Goal: Transaction & Acquisition: Purchase product/service

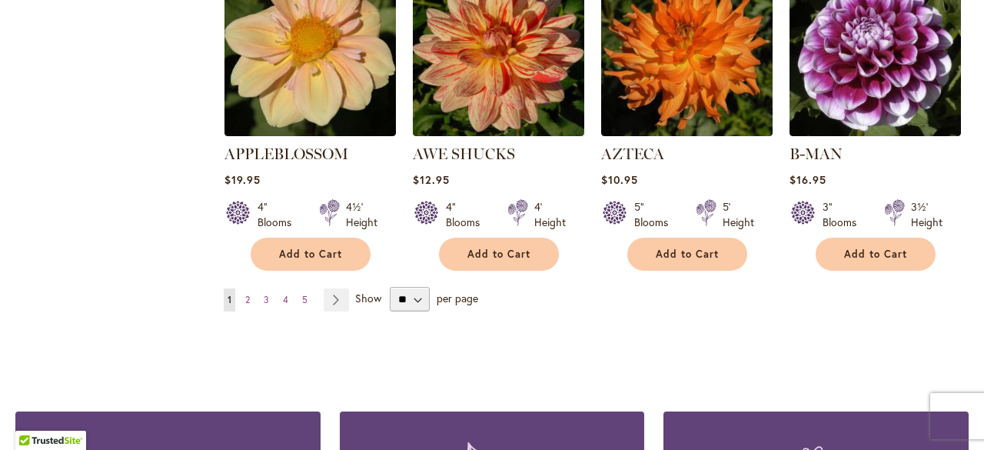
scroll to position [1411, 0]
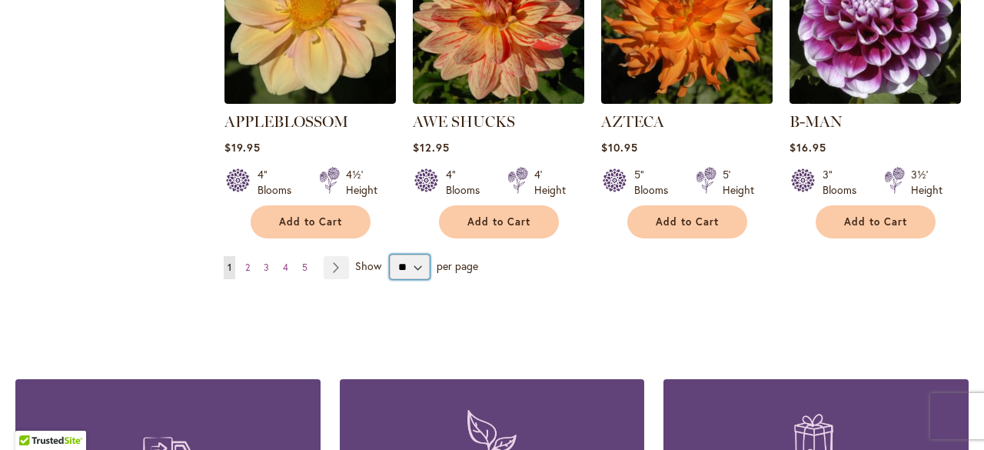
click at [404, 254] on select "** ** ** **" at bounding box center [410, 266] width 40 height 25
select select "**"
click at [390, 254] on select "** ** ** **" at bounding box center [410, 266] width 40 height 25
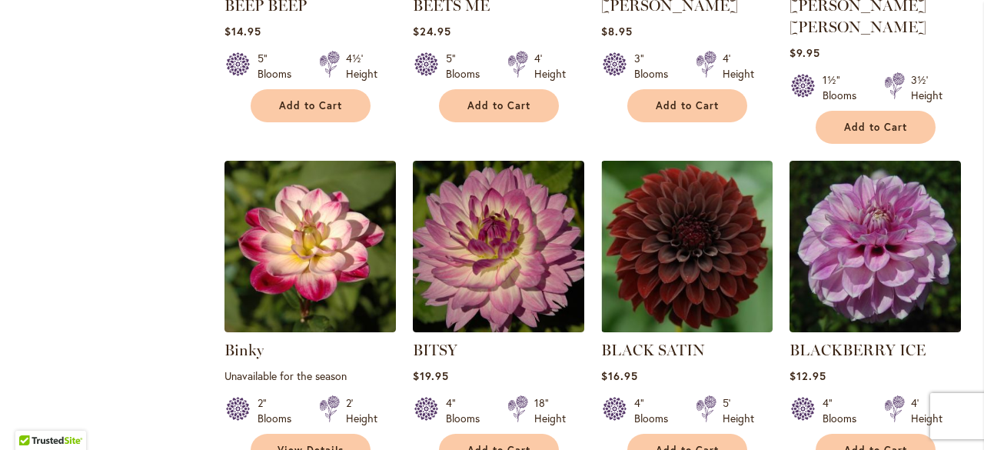
scroll to position [2853, 0]
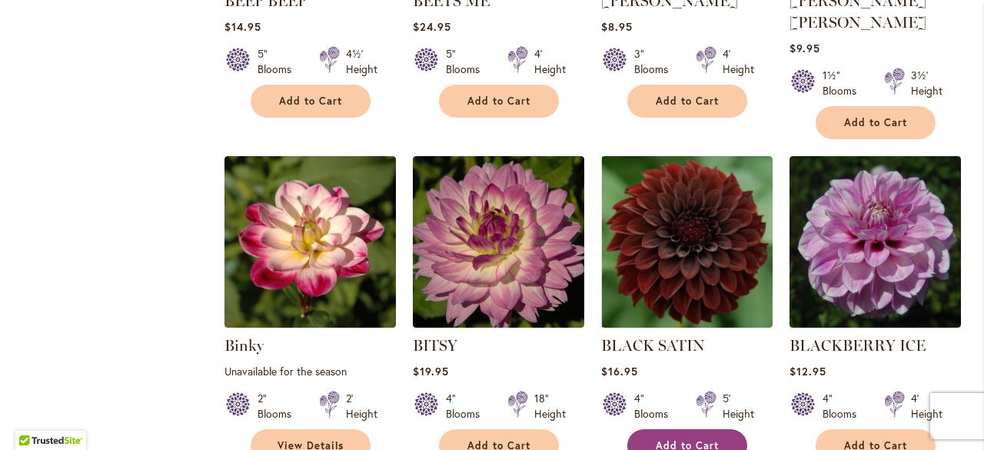
click at [672, 439] on span "Add to Cart" at bounding box center [687, 445] width 63 height 13
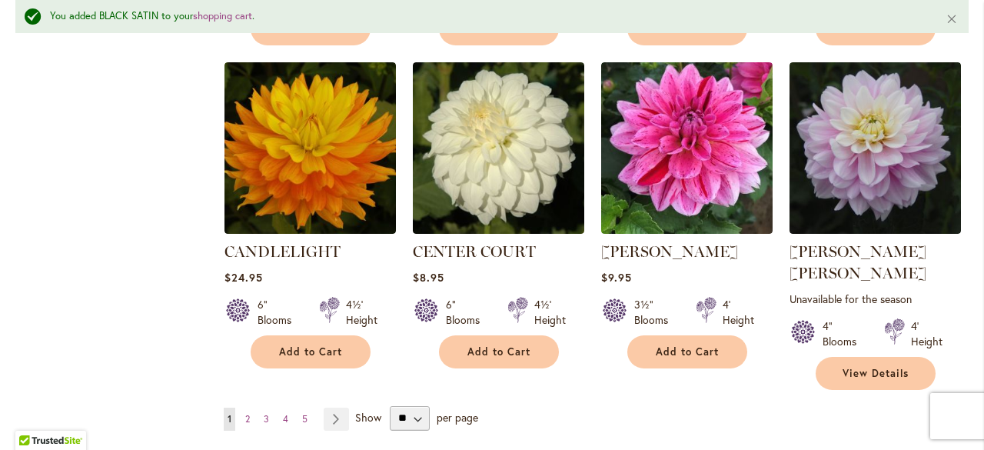
scroll to position [5270, 0]
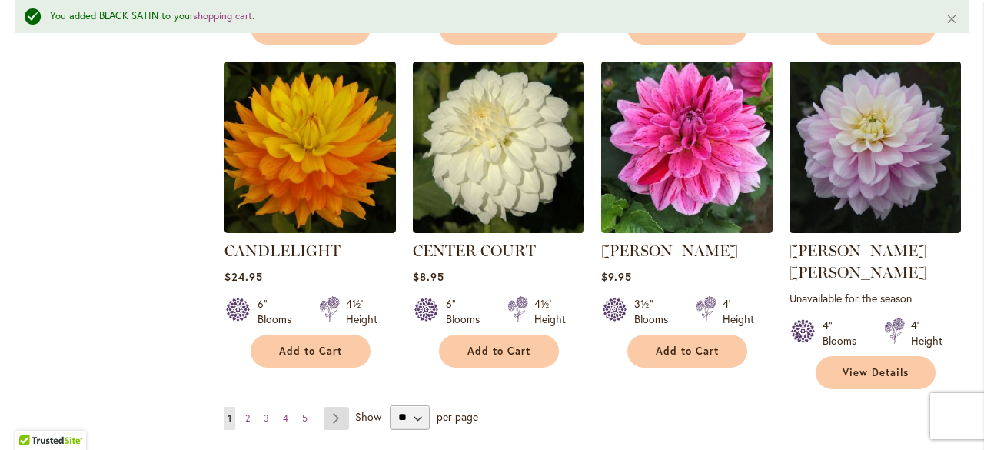
click at [329, 407] on link "Page Next" at bounding box center [336, 418] width 25 height 23
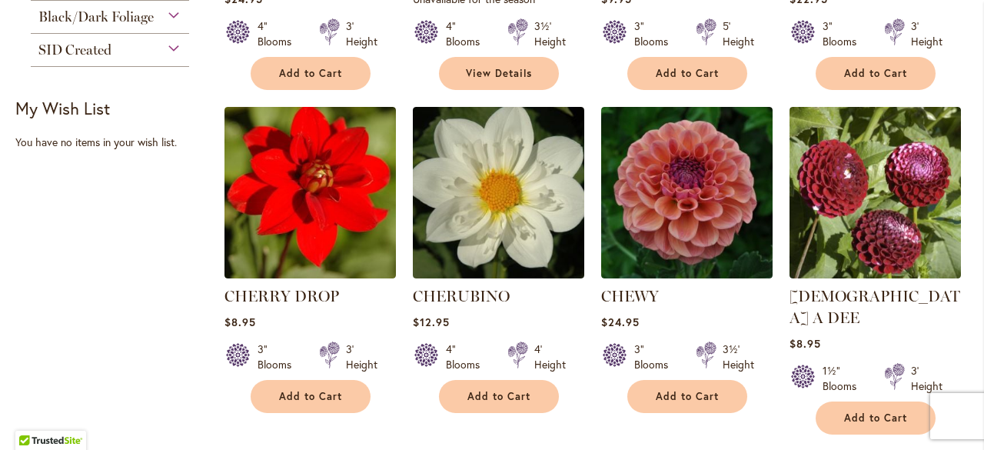
scroll to position [670, 0]
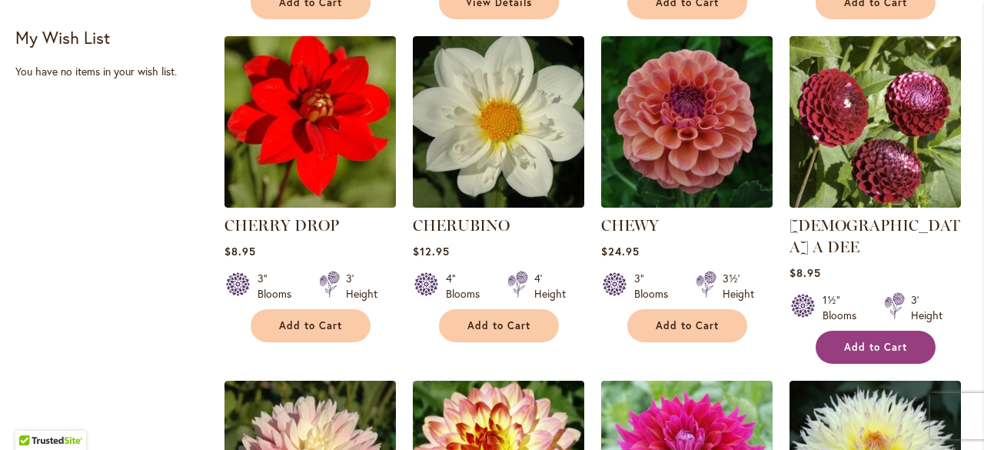
click at [851, 340] on span "Add to Cart" at bounding box center [875, 346] width 63 height 13
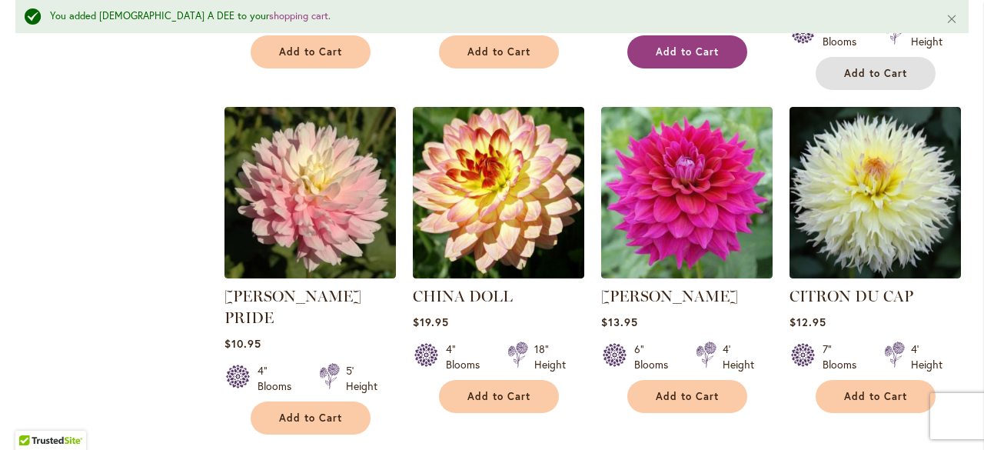
scroll to position [1009, 0]
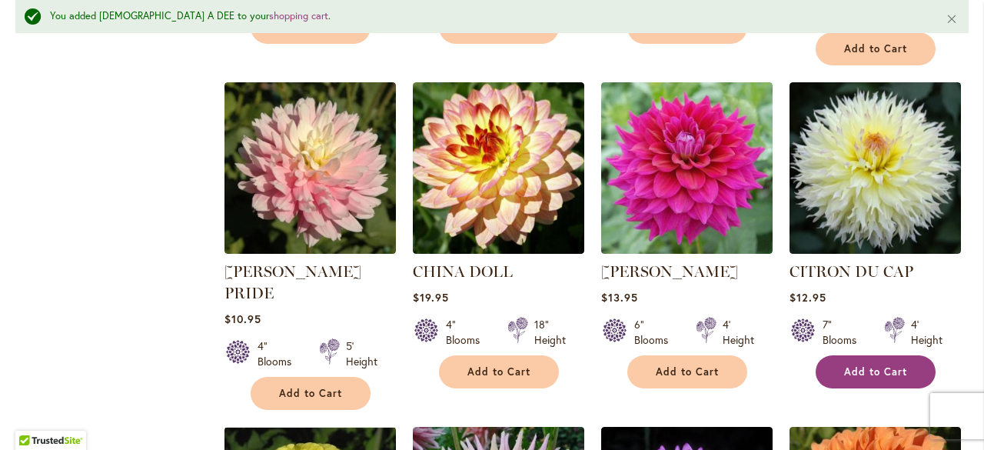
click at [853, 365] on span "Add to Cart" at bounding box center [875, 371] width 63 height 13
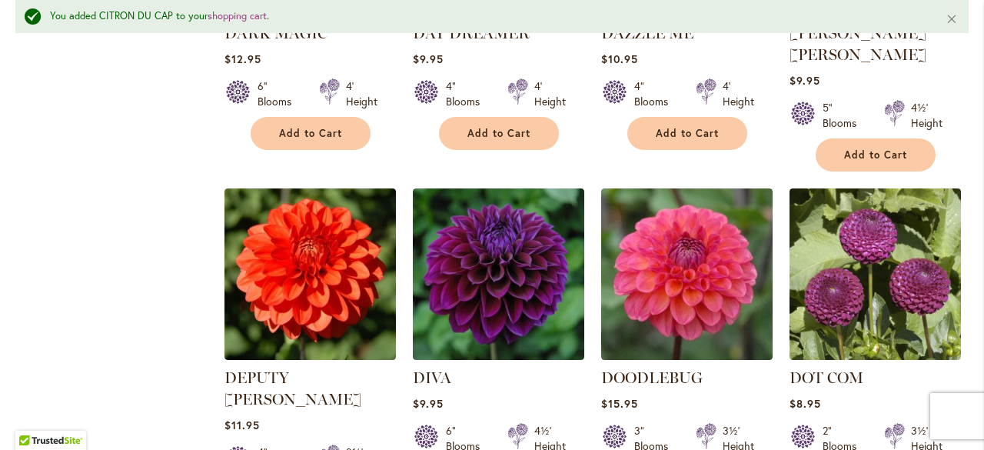
scroll to position [3263, 0]
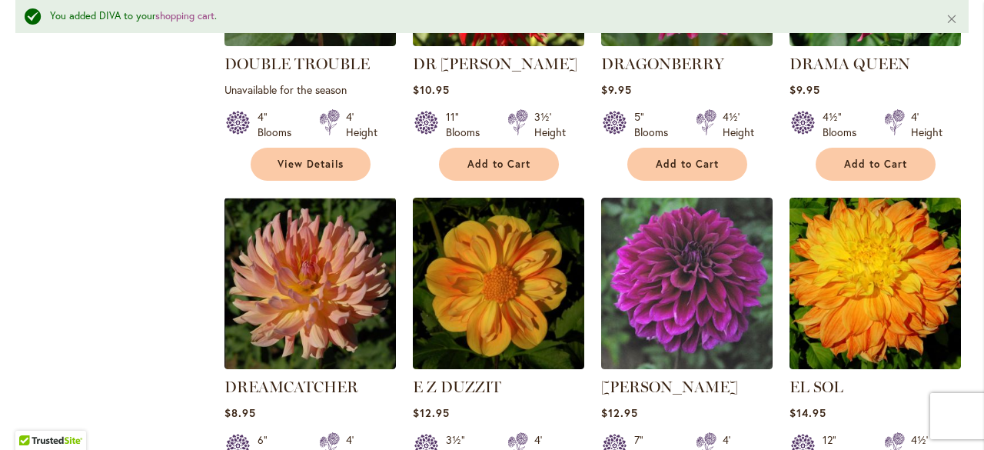
scroll to position [3923, 0]
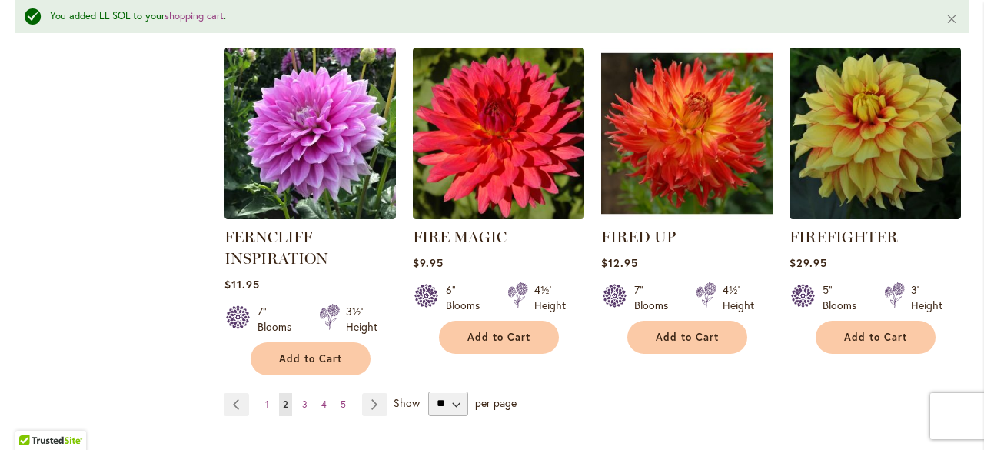
scroll to position [5410, 0]
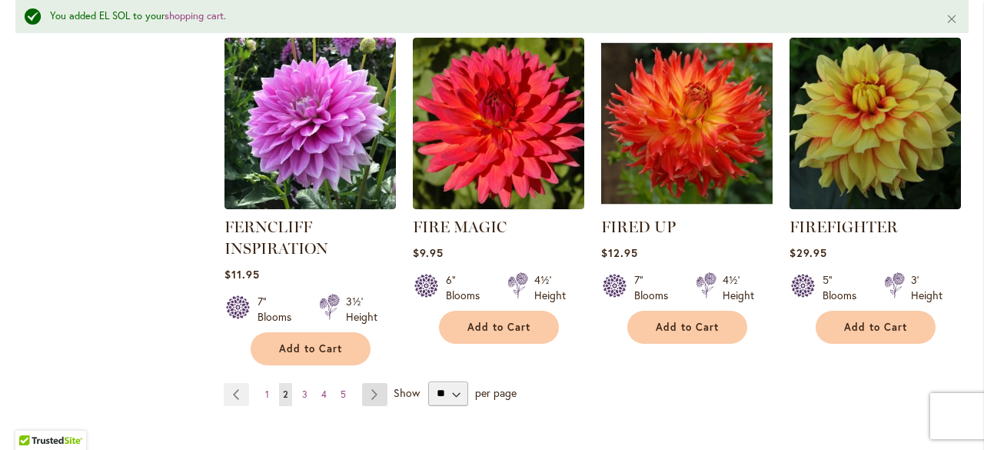
click at [368, 383] on link "Page Next" at bounding box center [374, 394] width 25 height 23
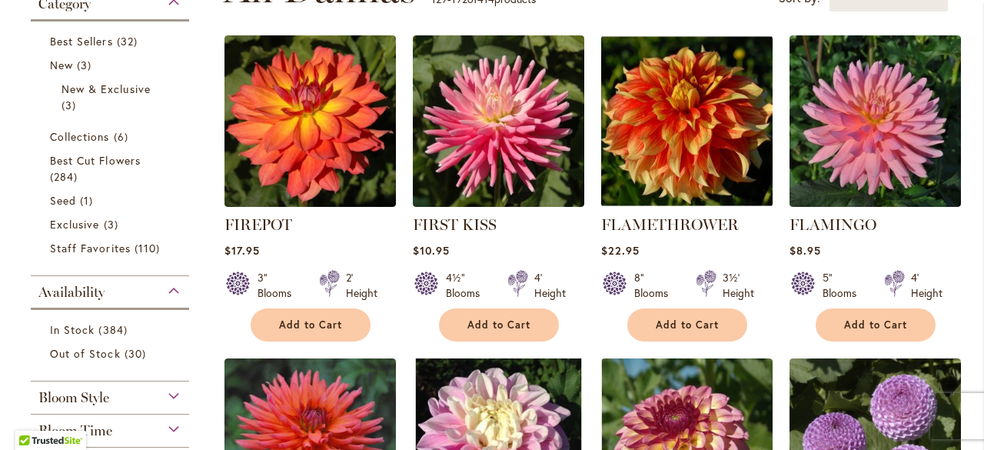
scroll to position [340, 0]
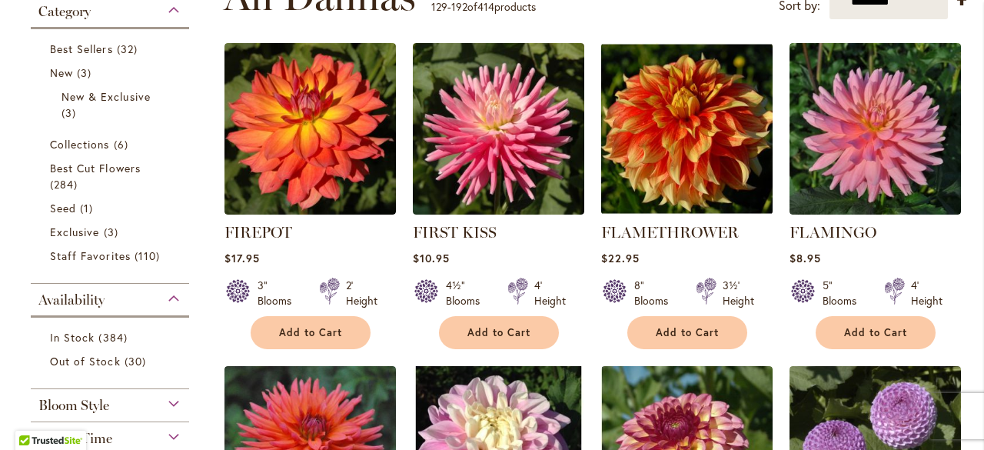
drag, startPoint x: 678, startPoint y: 314, endPoint x: 555, endPoint y: 247, distance: 140.4
click at [555, 247] on div "FIRST KISS Rating: 90% 2 Reviews $10.95 4½" Blooms 4' Height Add to Cart" at bounding box center [498, 281] width 171 height 120
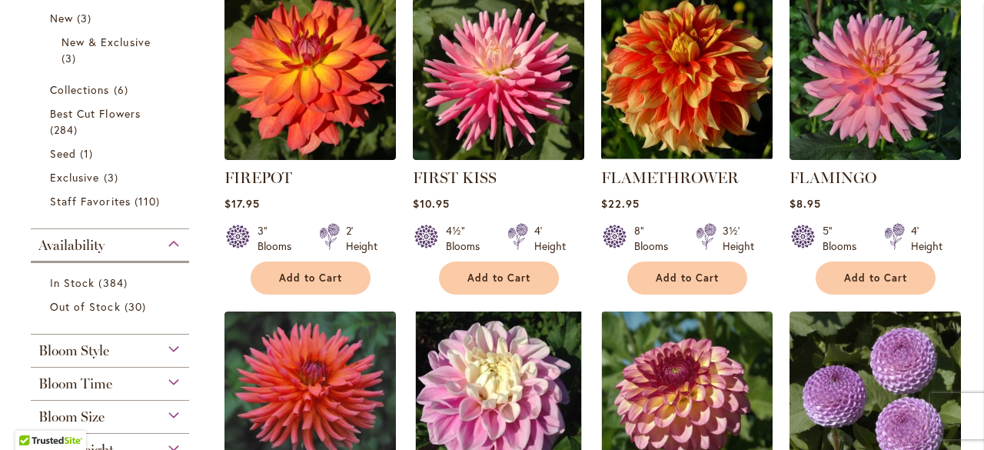
scroll to position [394, 0]
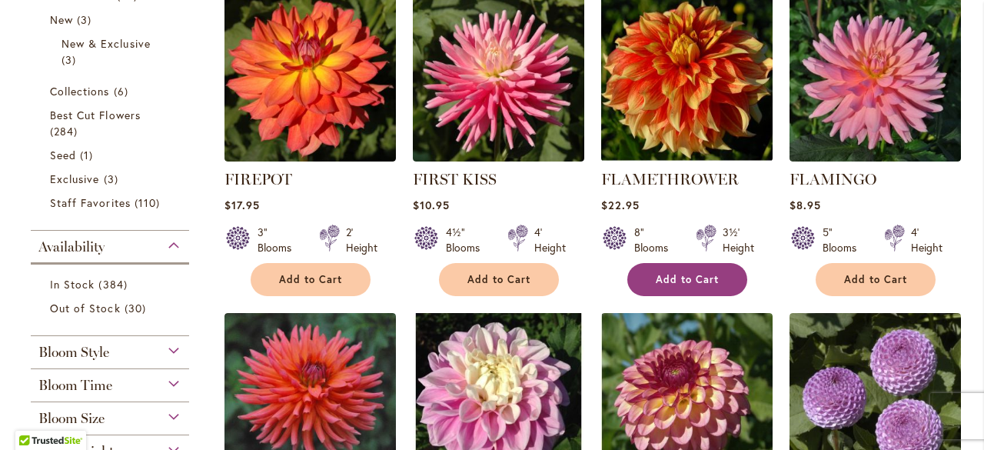
click at [642, 276] on button "Add to Cart" at bounding box center [687, 279] width 120 height 33
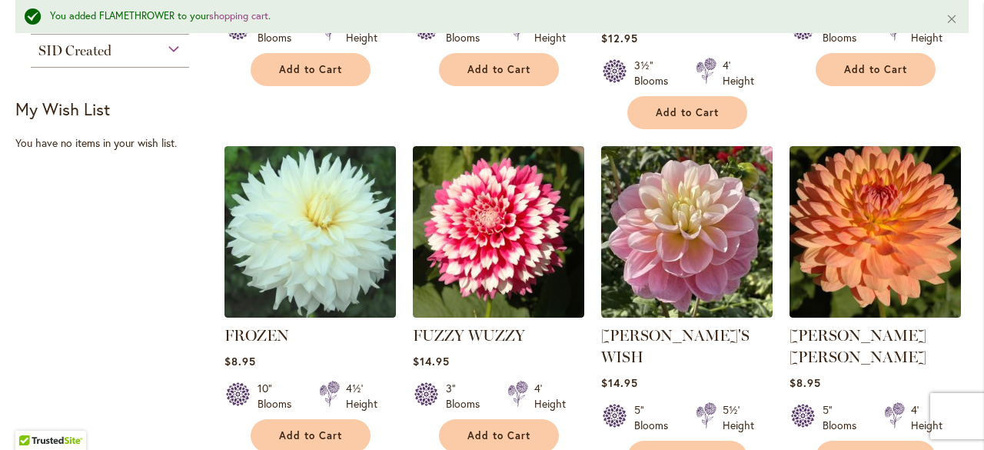
scroll to position [975, 0]
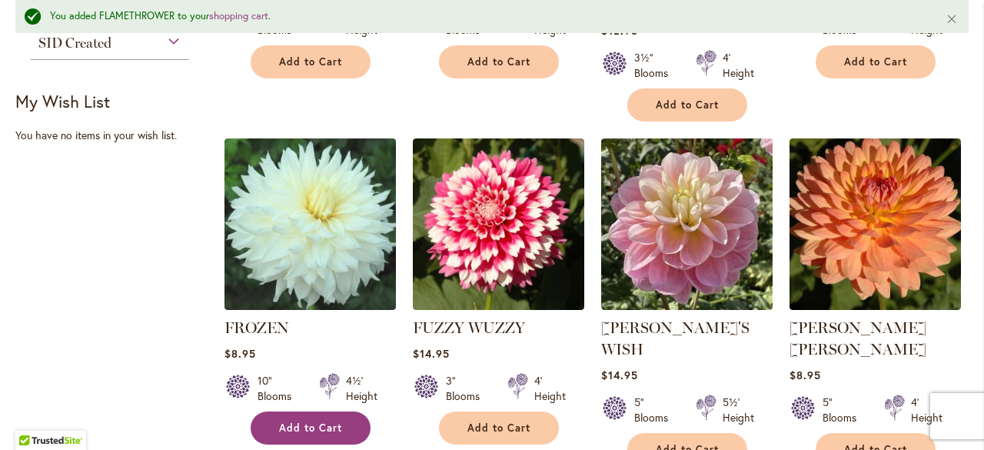
click at [261, 411] on button "Add to Cart" at bounding box center [311, 427] width 120 height 33
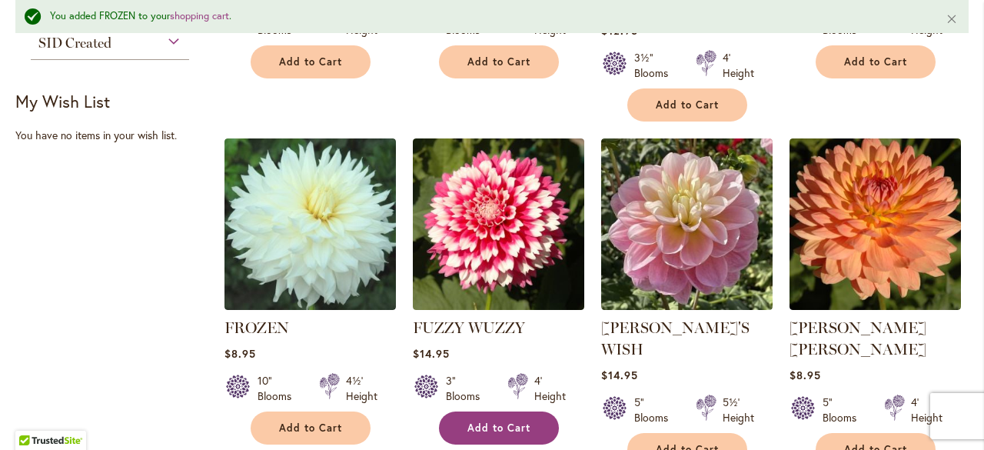
click at [493, 411] on button "Add to Cart" at bounding box center [499, 427] width 120 height 33
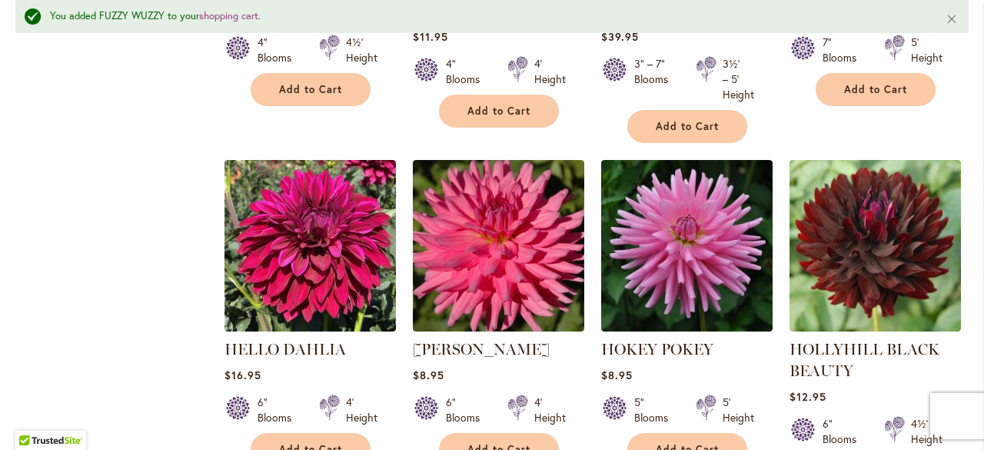
scroll to position [3983, 0]
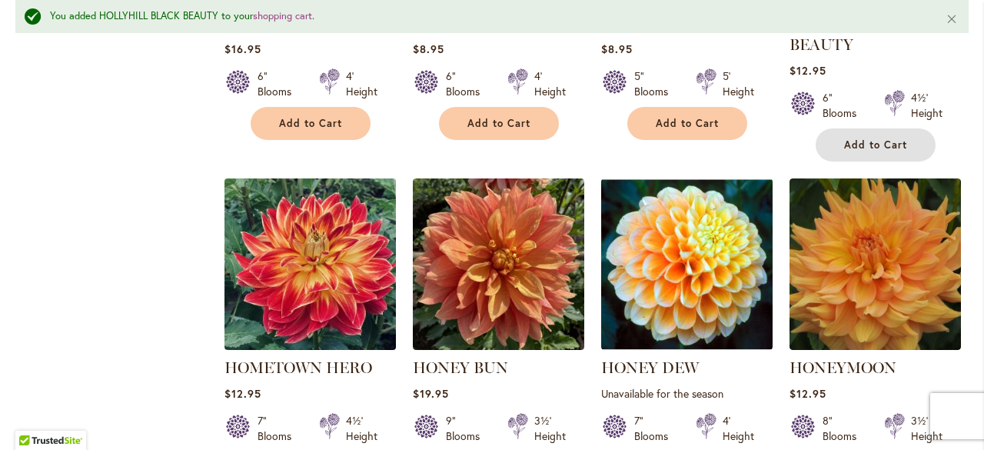
scroll to position [4312, 0]
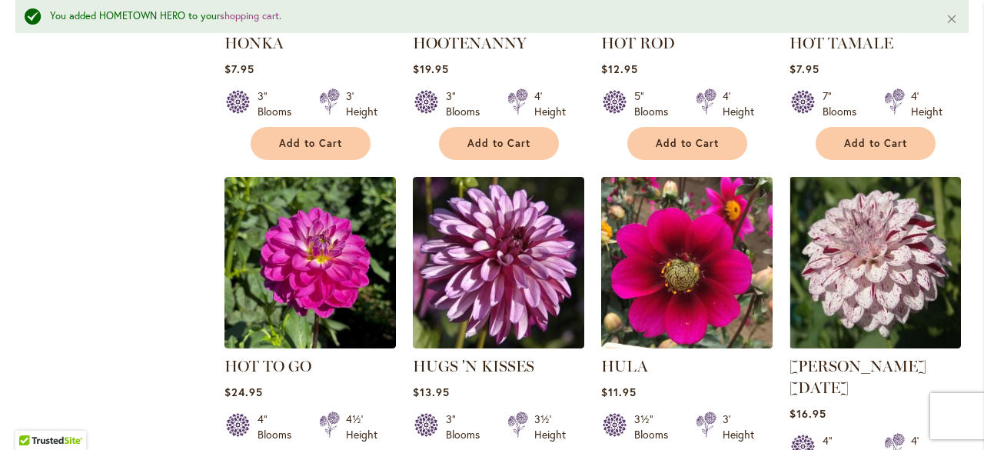
scroll to position [4976, 0]
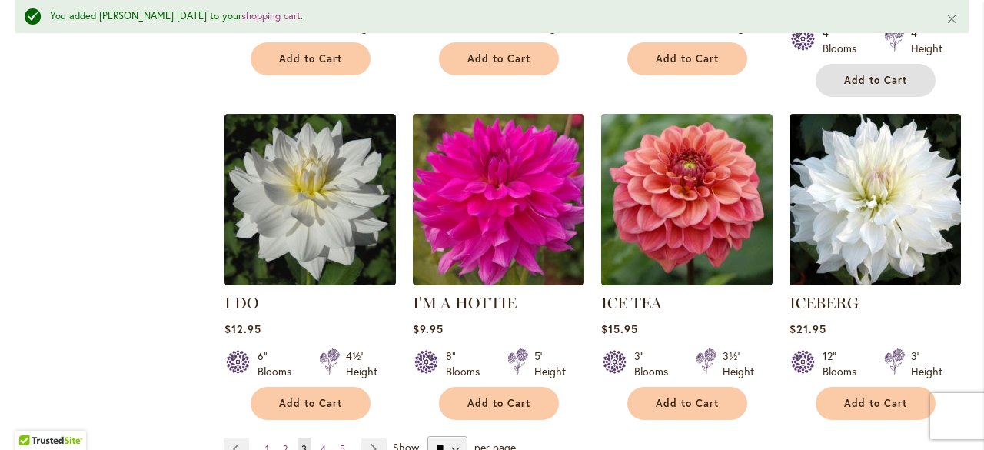
scroll to position [5386, 0]
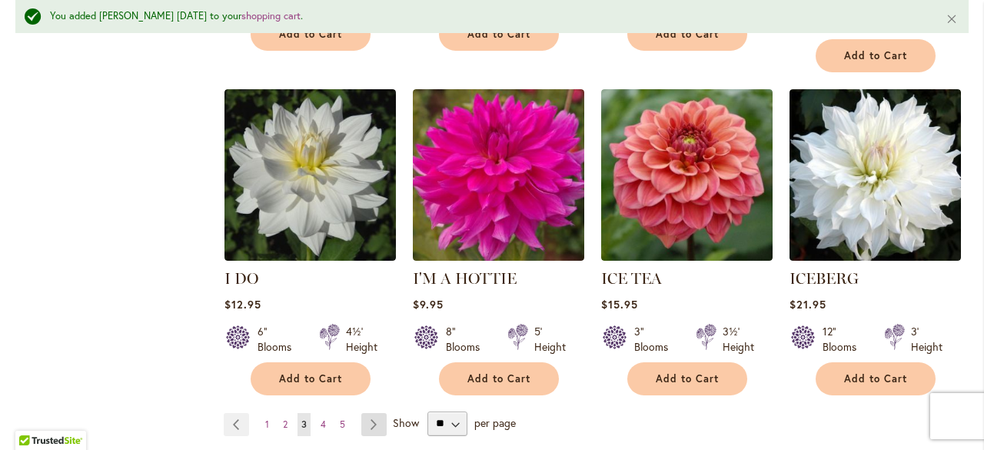
click at [376, 413] on link "Page Next" at bounding box center [373, 424] width 25 height 23
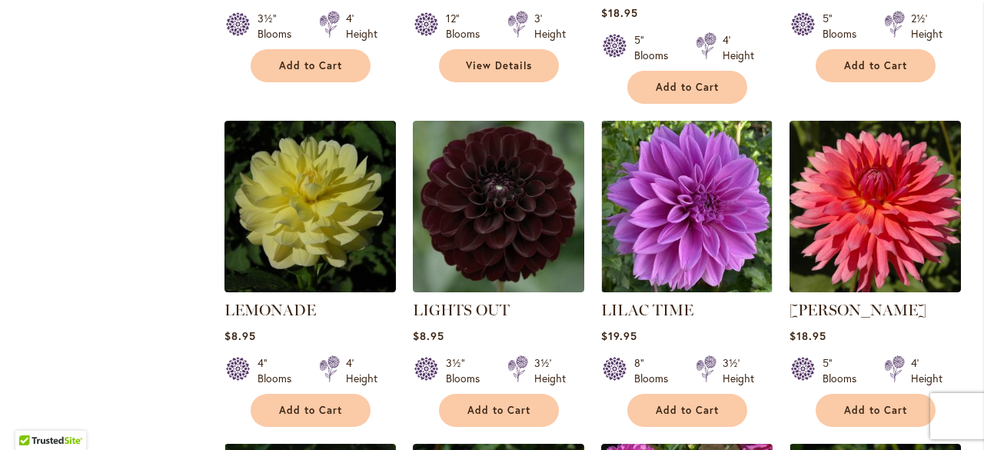
scroll to position [3275, 0]
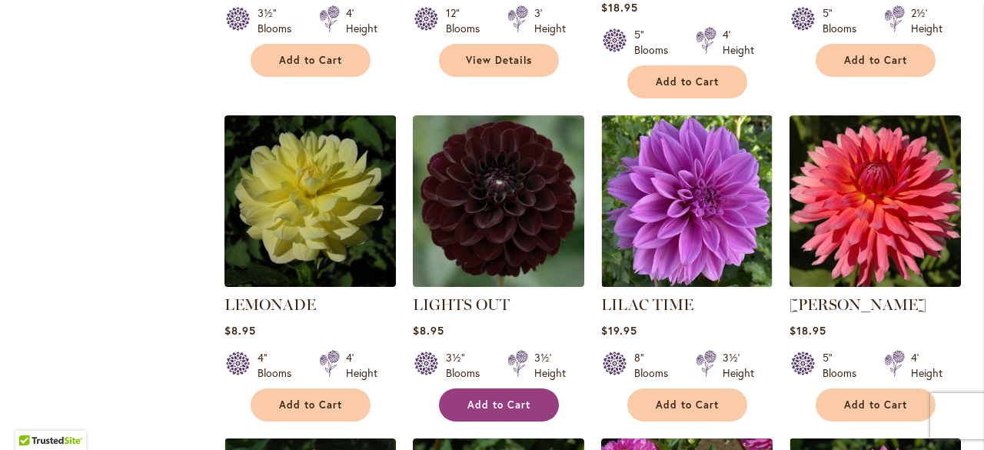
click at [484, 398] on span "Add to Cart" at bounding box center [498, 404] width 63 height 13
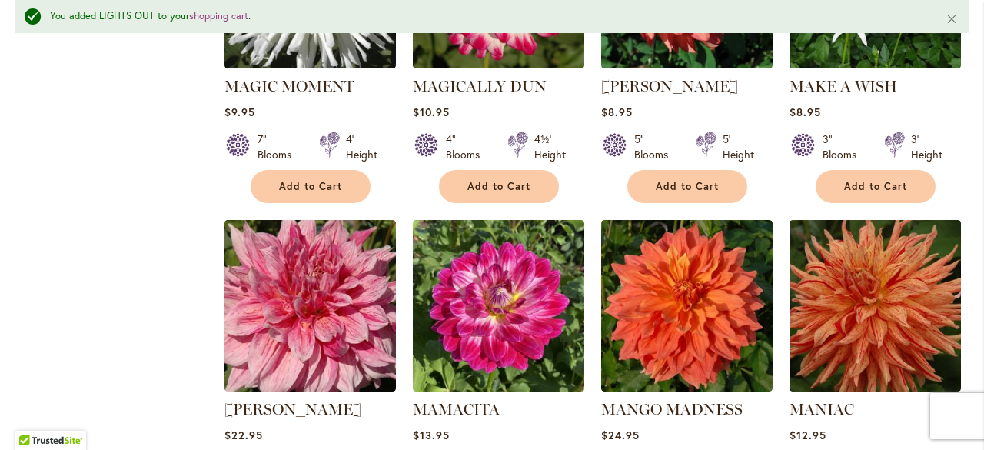
scroll to position [4875, 0]
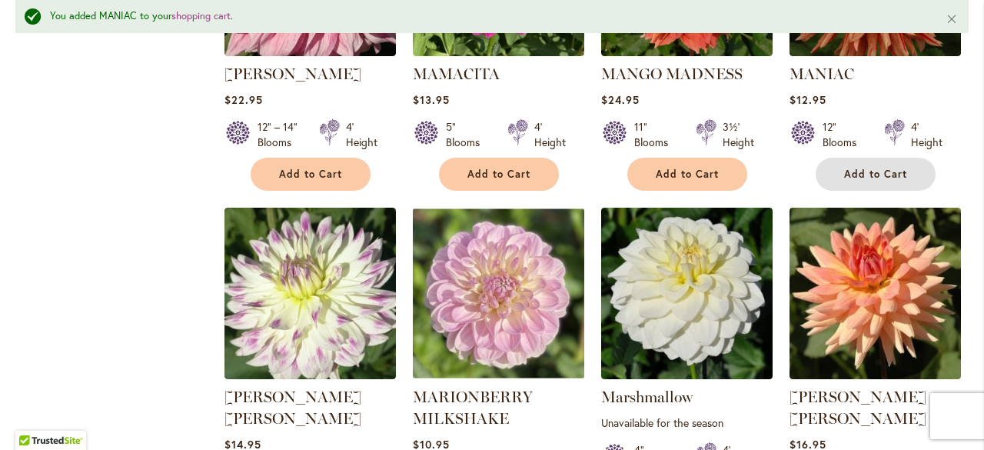
scroll to position [5217, 0]
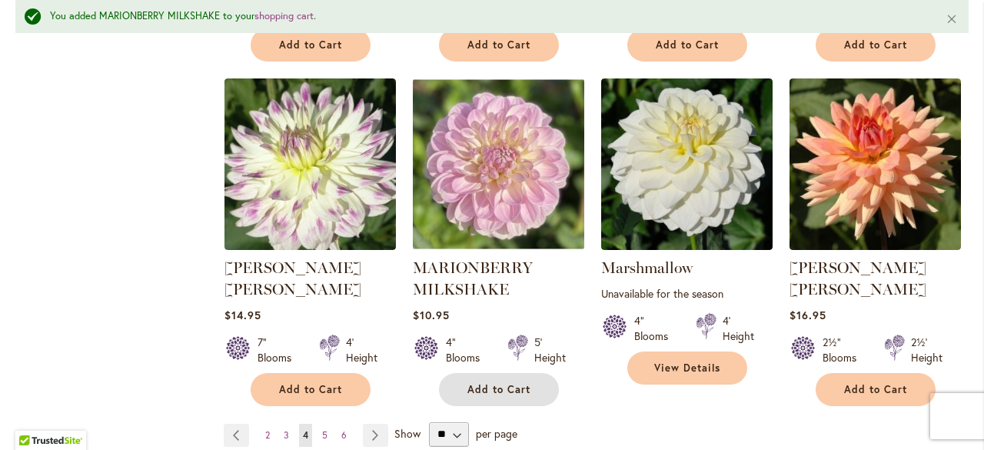
scroll to position [5348, 0]
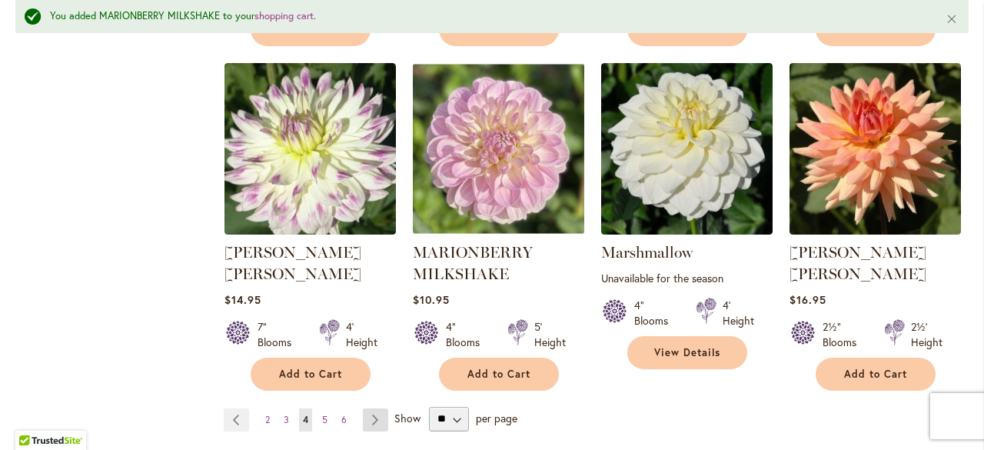
click at [370, 408] on link "Page Next" at bounding box center [375, 419] width 25 height 23
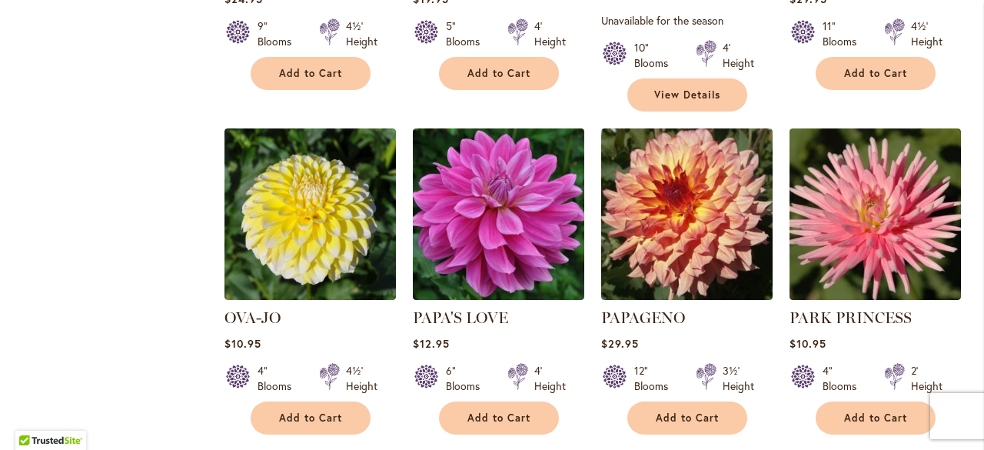
scroll to position [3549, 0]
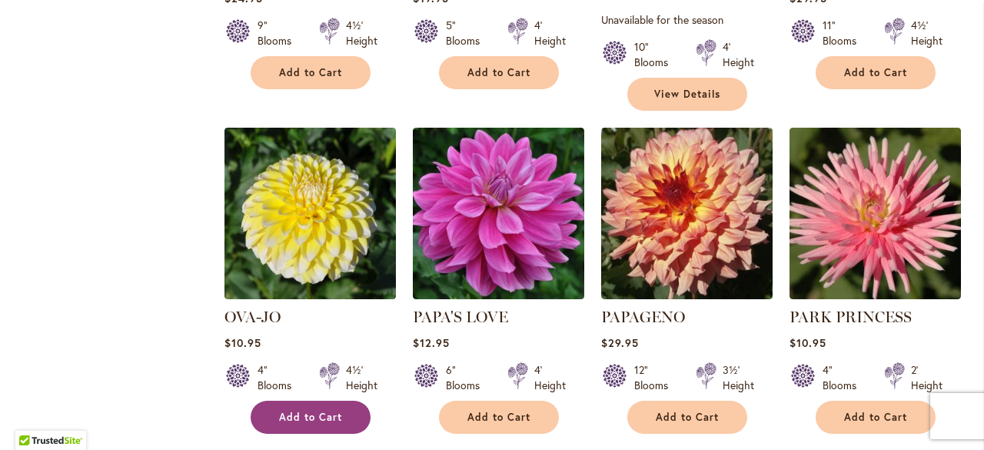
click at [297, 410] on span "Add to Cart" at bounding box center [310, 416] width 63 height 13
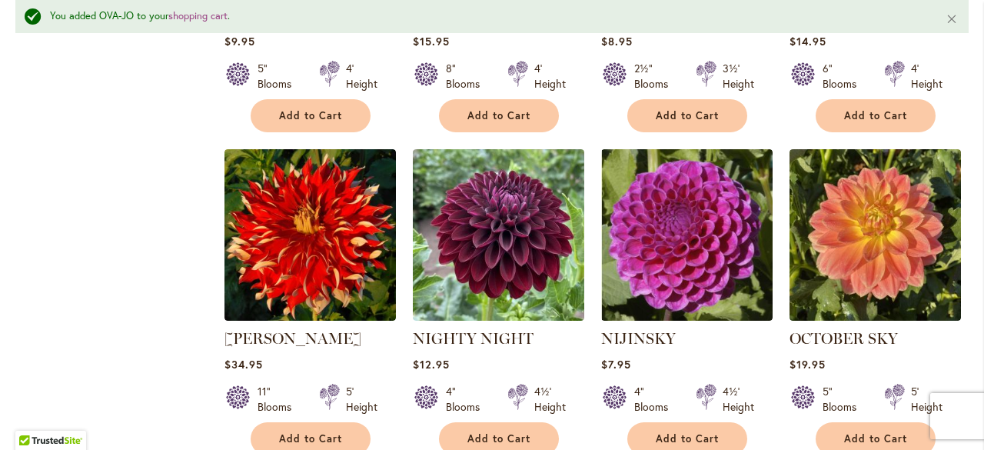
scroll to position [2575, 0]
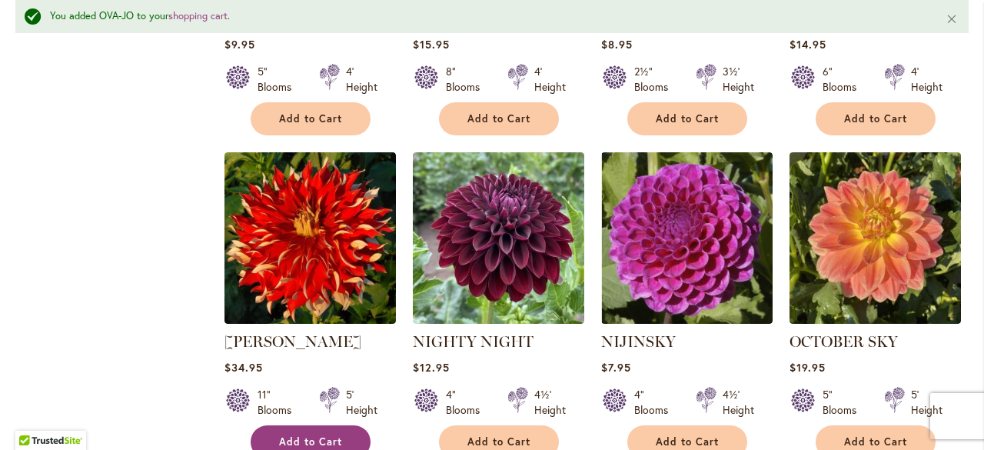
click at [307, 425] on button "Add to Cart" at bounding box center [311, 441] width 120 height 33
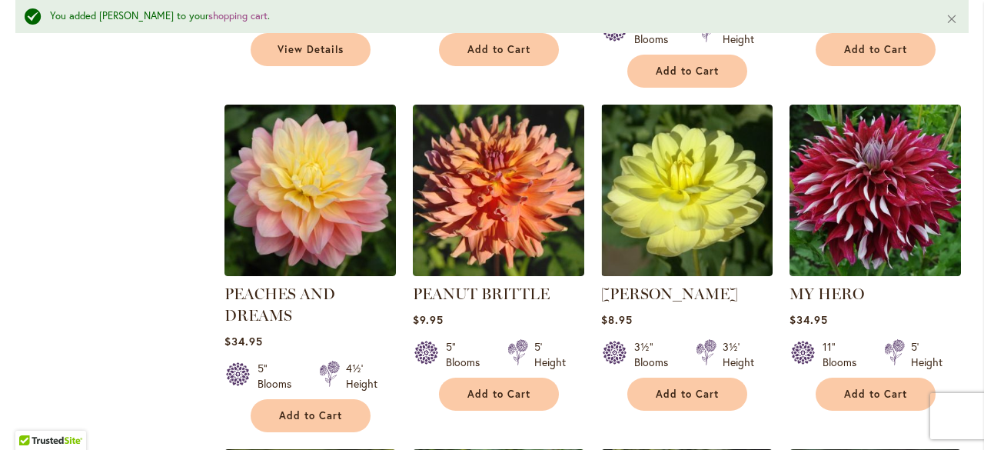
scroll to position [4266, 0]
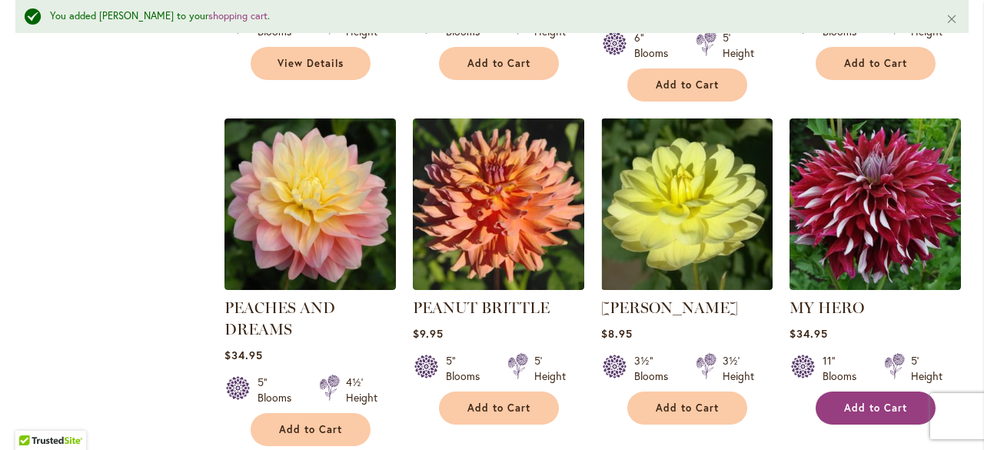
click at [849, 391] on button "Add to Cart" at bounding box center [876, 407] width 120 height 33
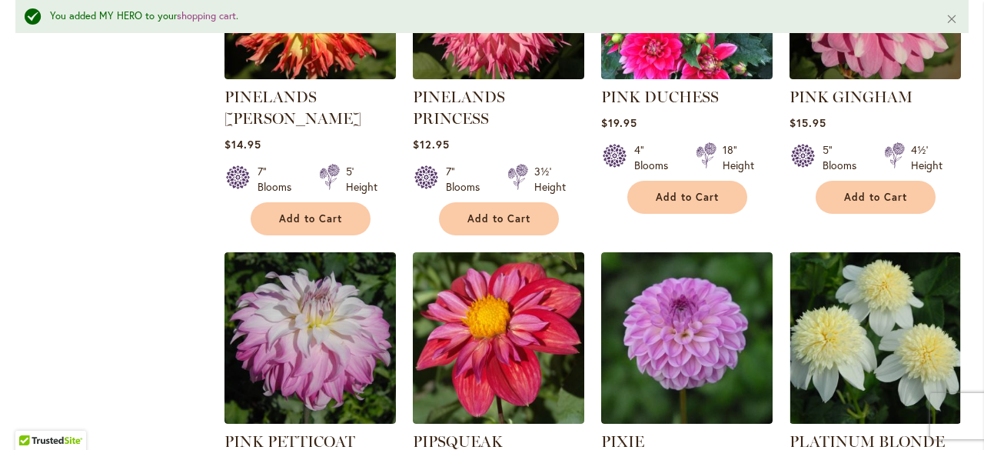
scroll to position [5237, 0]
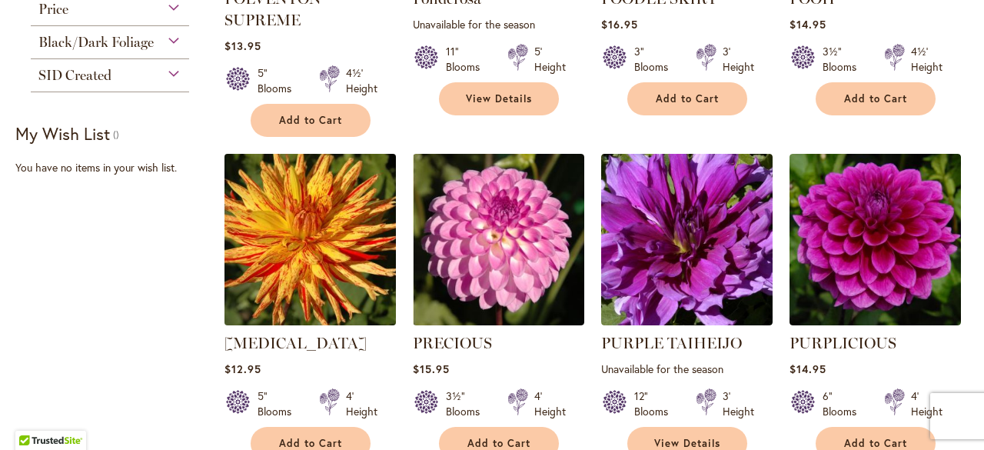
scroll to position [566, 0]
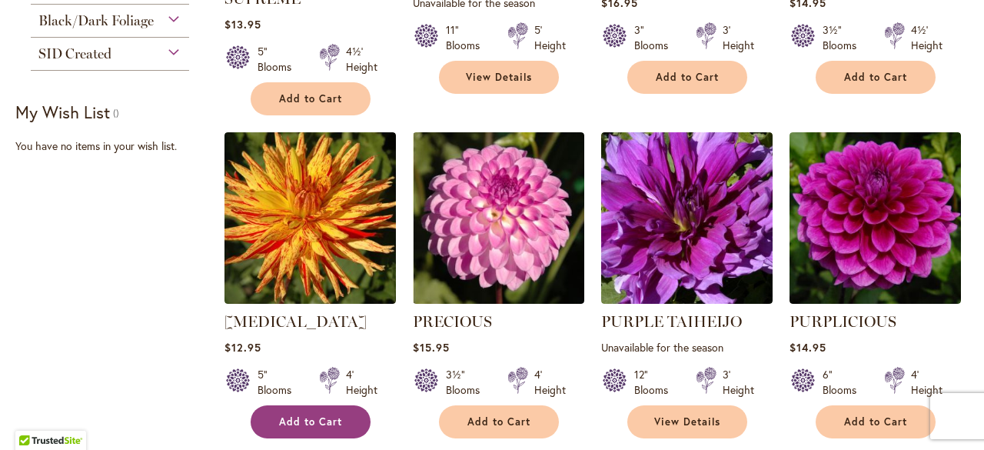
click at [315, 417] on span "Add to Cart" at bounding box center [310, 421] width 63 height 13
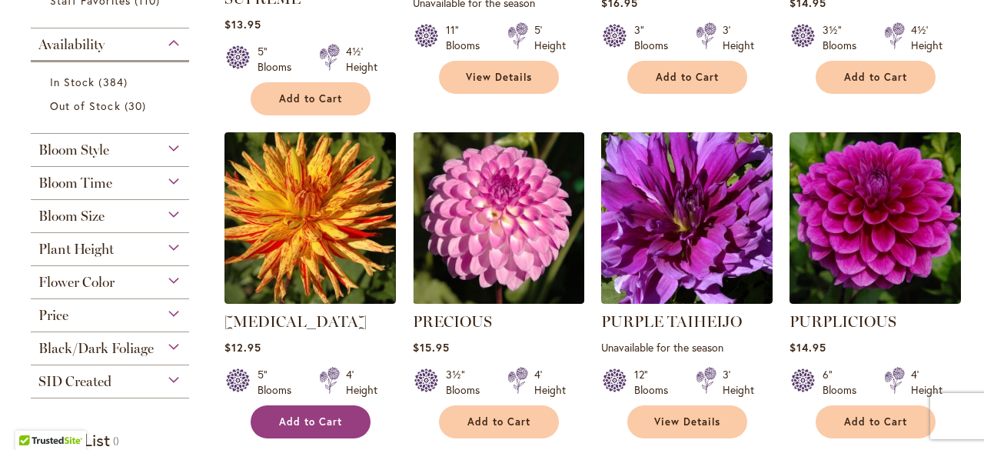
scroll to position [893, 0]
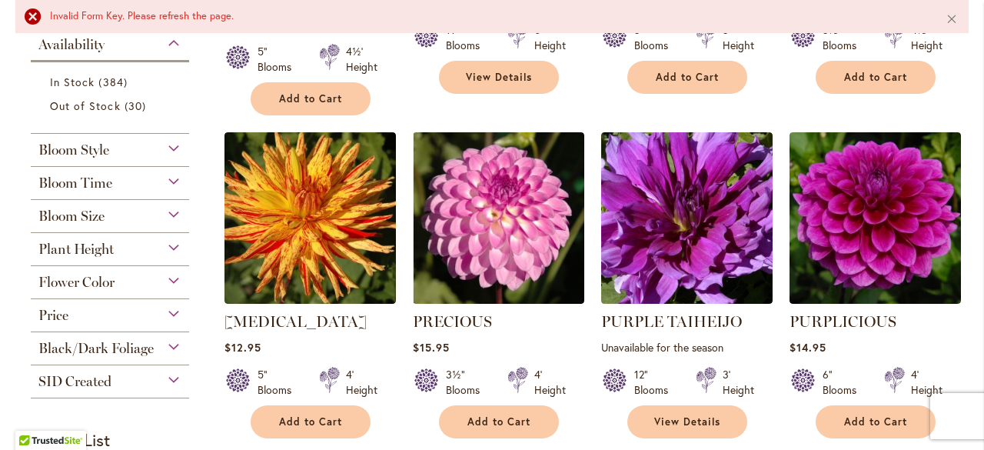
scroll to position [742, 0]
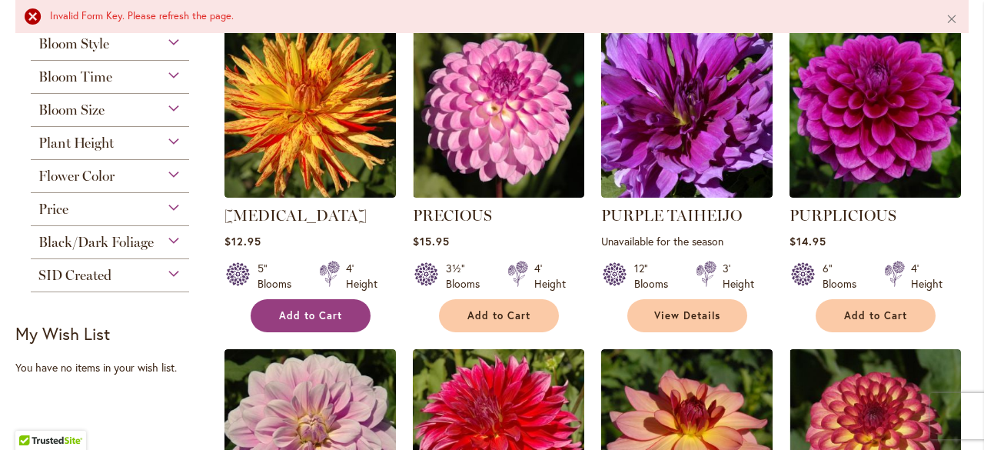
click at [298, 321] on button "Add to Cart" at bounding box center [311, 315] width 120 height 33
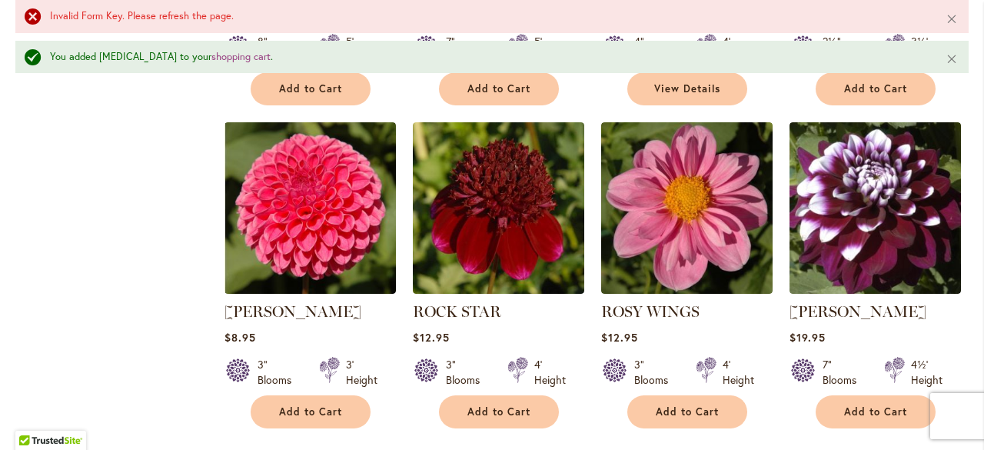
scroll to position [1352, 0]
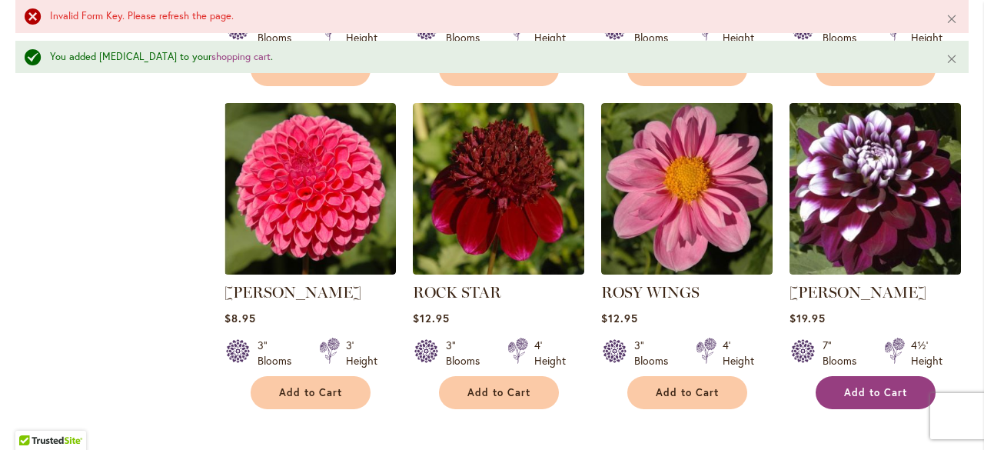
click at [867, 386] on span "Add to Cart" at bounding box center [875, 392] width 63 height 13
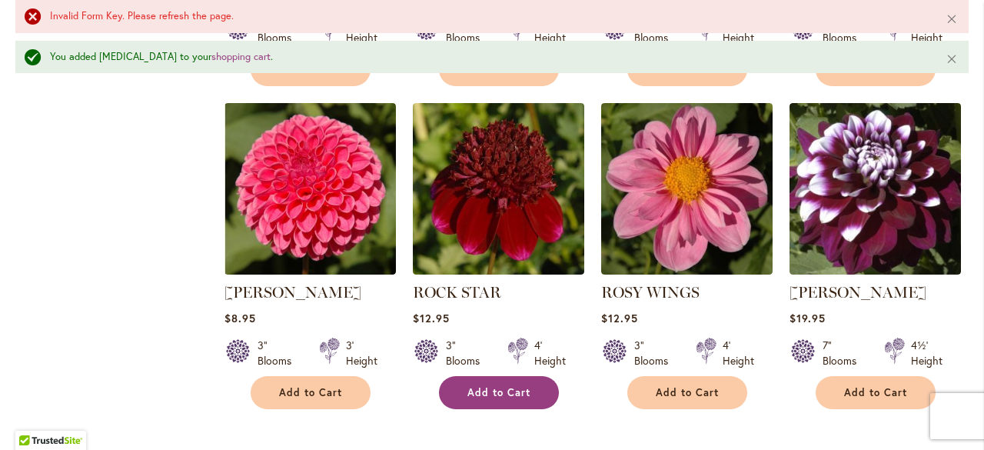
click at [487, 386] on span "Add to Cart" at bounding box center [498, 392] width 63 height 13
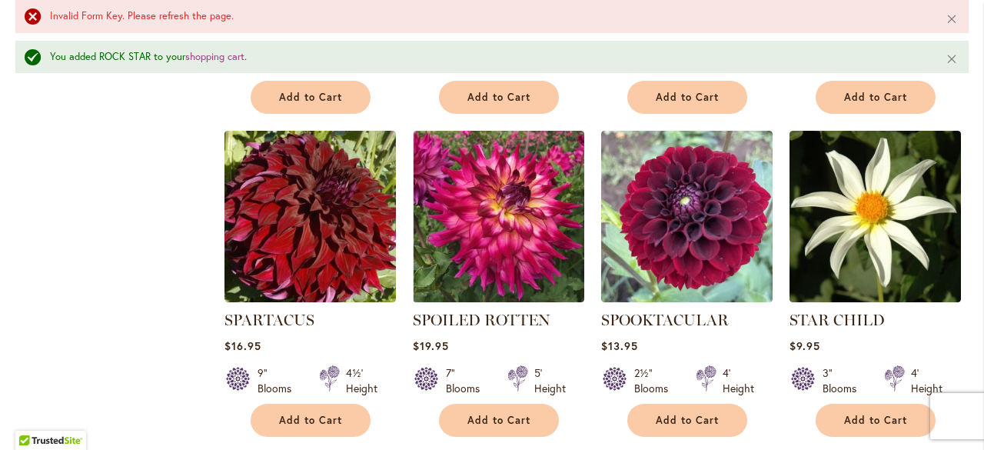
scroll to position [2963, 0]
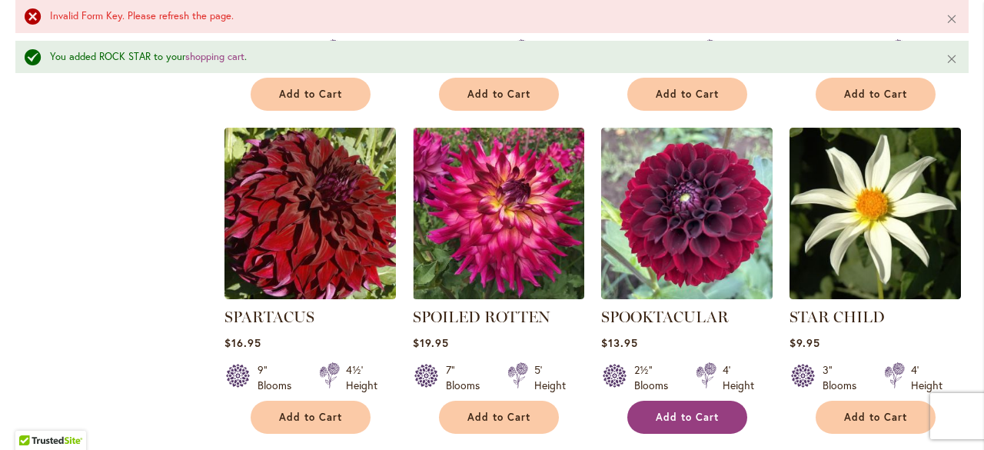
click at [666, 410] on span "Add to Cart" at bounding box center [687, 416] width 63 height 13
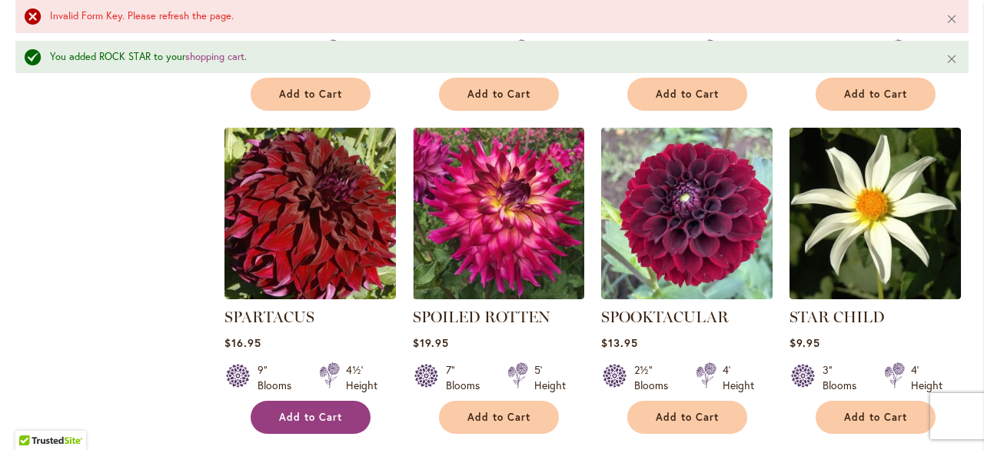
click at [312, 400] on button "Add to Cart" at bounding box center [311, 416] width 120 height 33
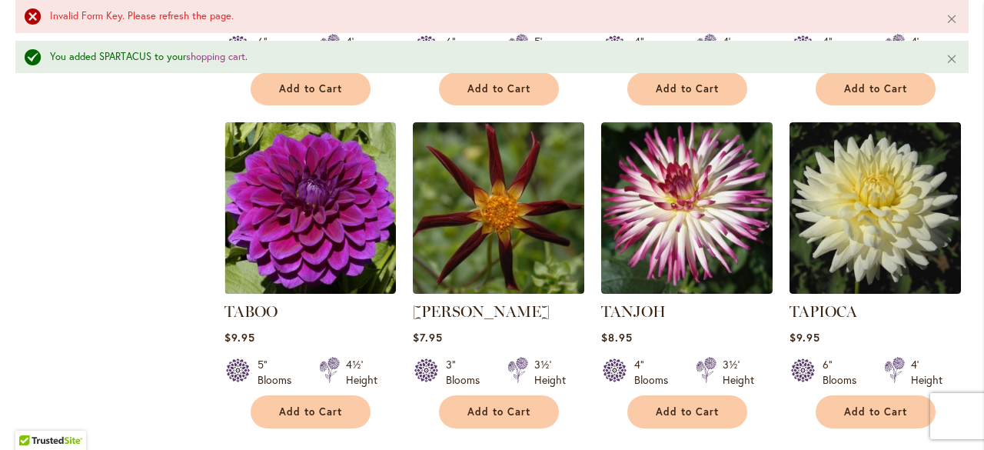
scroll to position [4306, 0]
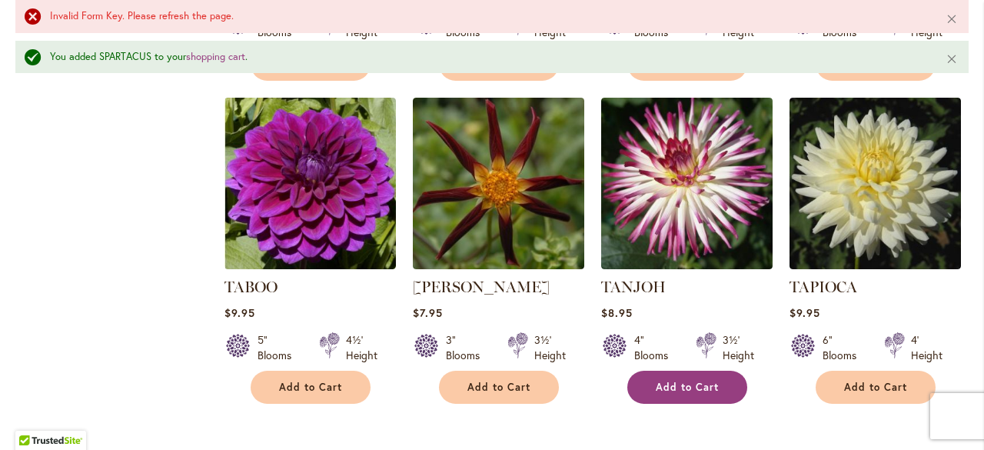
click at [687, 380] on span "Add to Cart" at bounding box center [687, 386] width 63 height 13
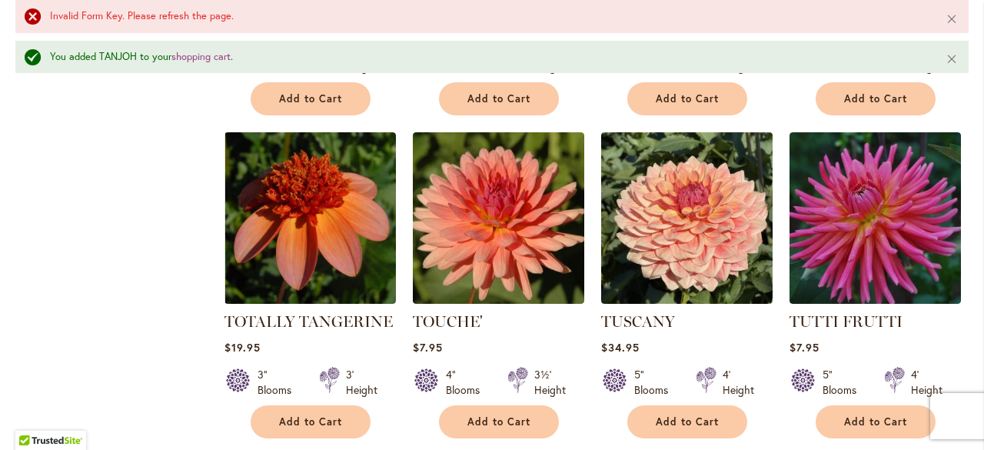
scroll to position [5274, 0]
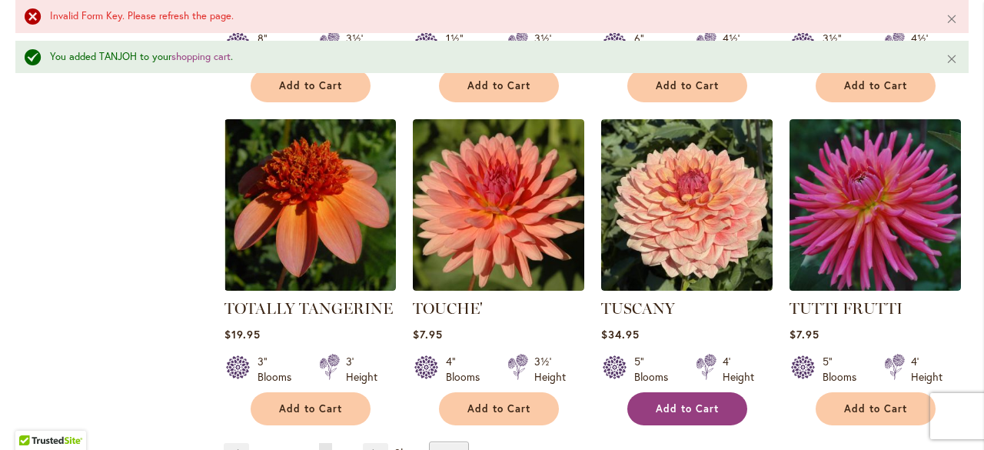
click at [653, 392] on button "Add to Cart" at bounding box center [687, 408] width 120 height 33
click at [370, 443] on link "Page Next" at bounding box center [375, 454] width 25 height 23
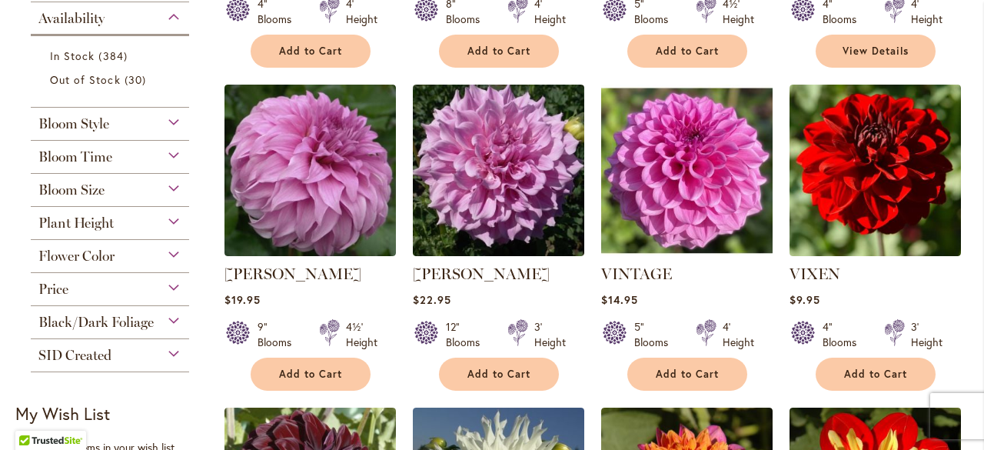
scroll to position [623, 0]
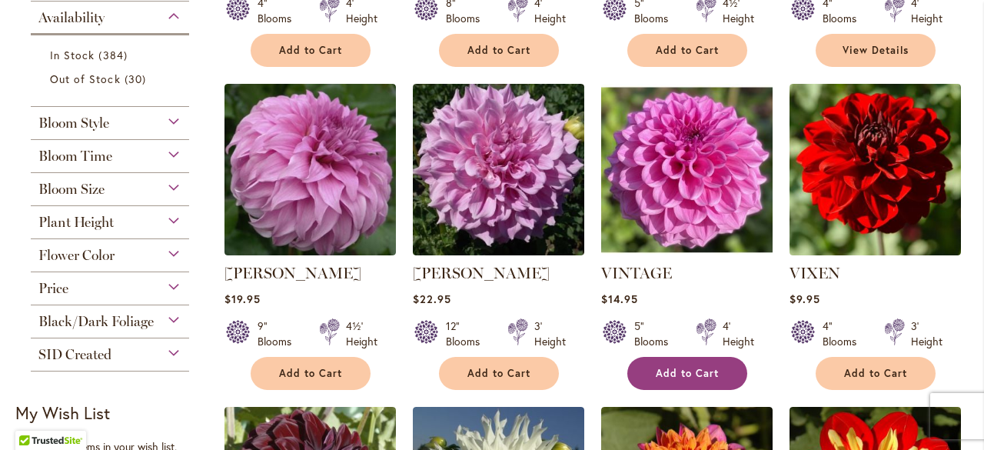
click at [639, 373] on button "Add to Cart" at bounding box center [687, 373] width 120 height 33
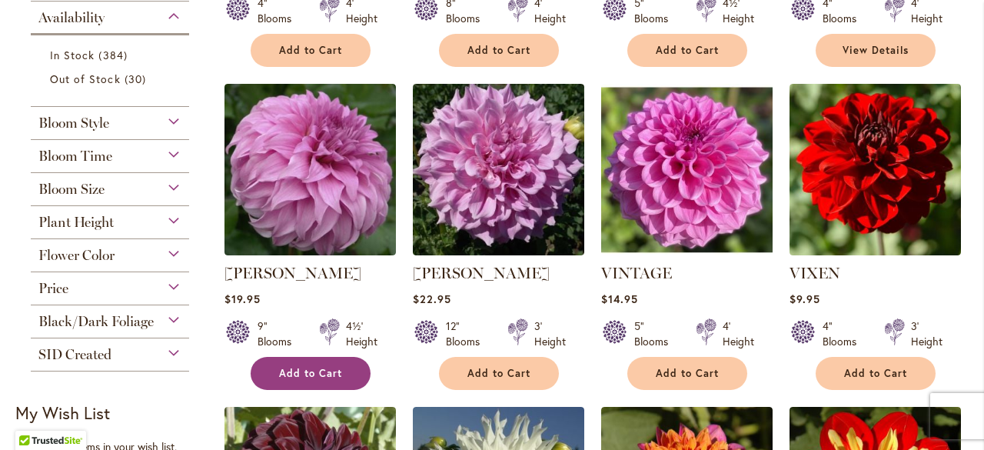
click at [309, 362] on button "Add to Cart" at bounding box center [311, 373] width 120 height 33
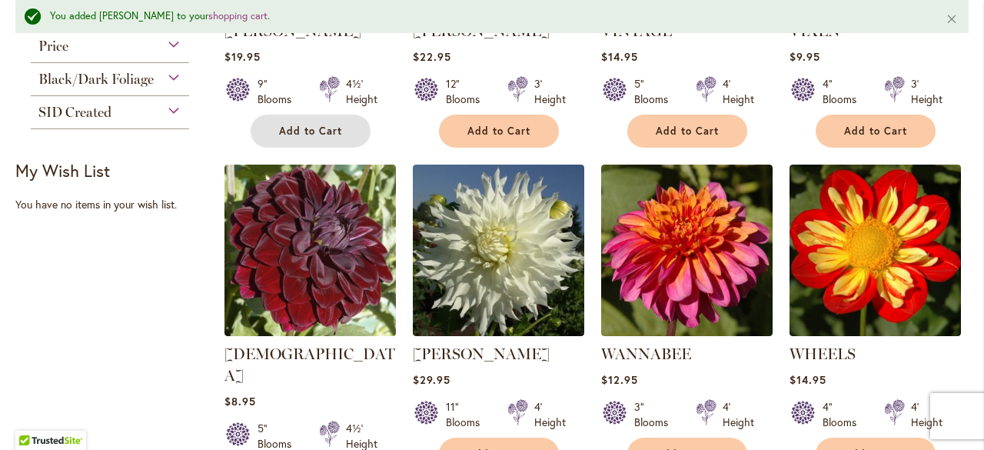
scroll to position [1033, 0]
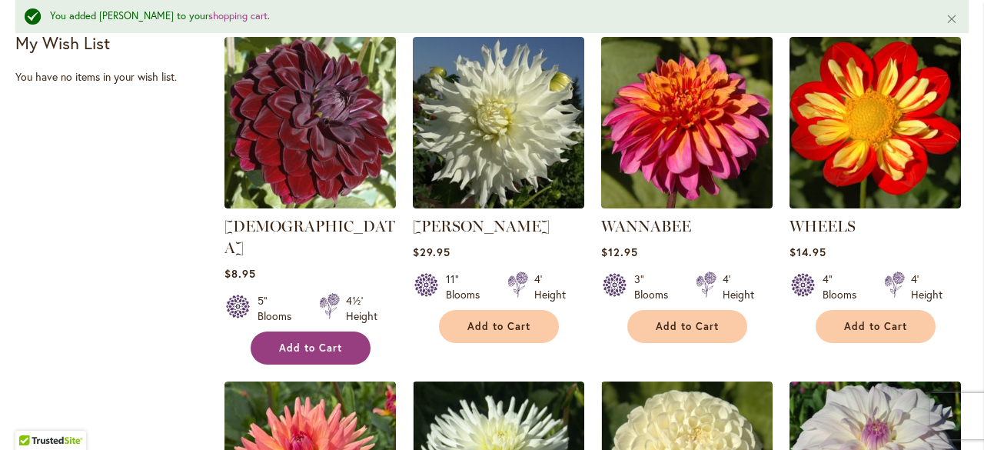
click at [300, 341] on span "Add to Cart" at bounding box center [310, 347] width 63 height 13
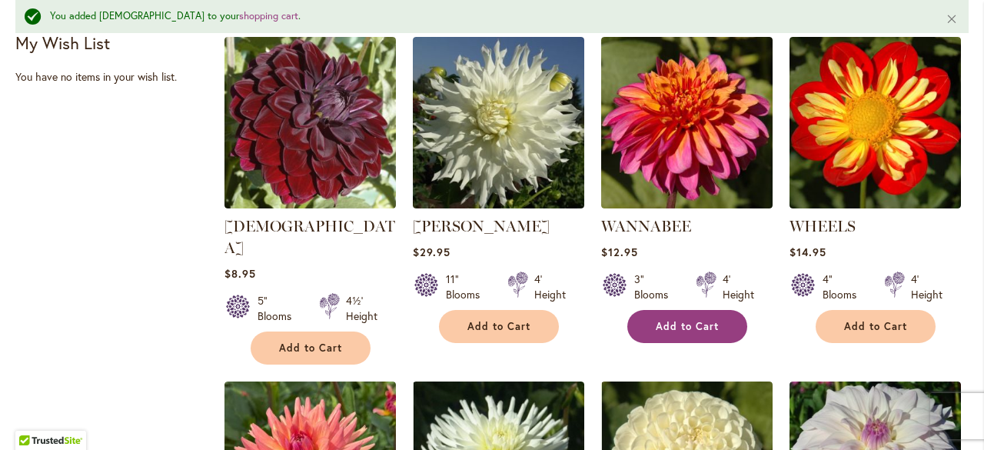
click at [679, 315] on button "Add to Cart" at bounding box center [687, 326] width 120 height 33
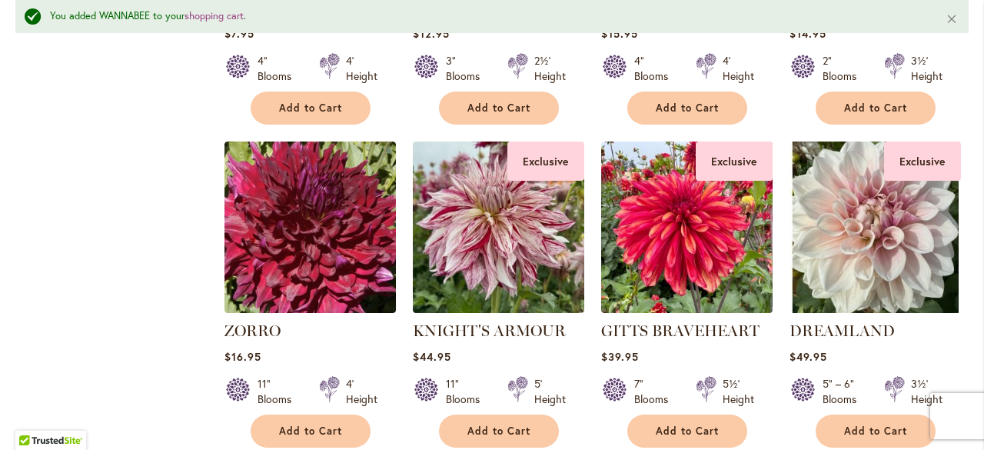
scroll to position [2249, 0]
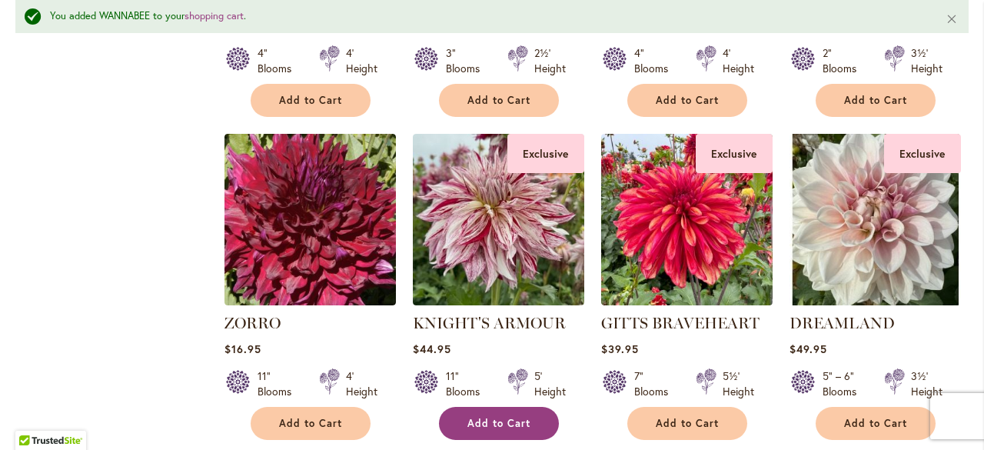
click at [473, 407] on button "Add to Cart" at bounding box center [499, 423] width 120 height 33
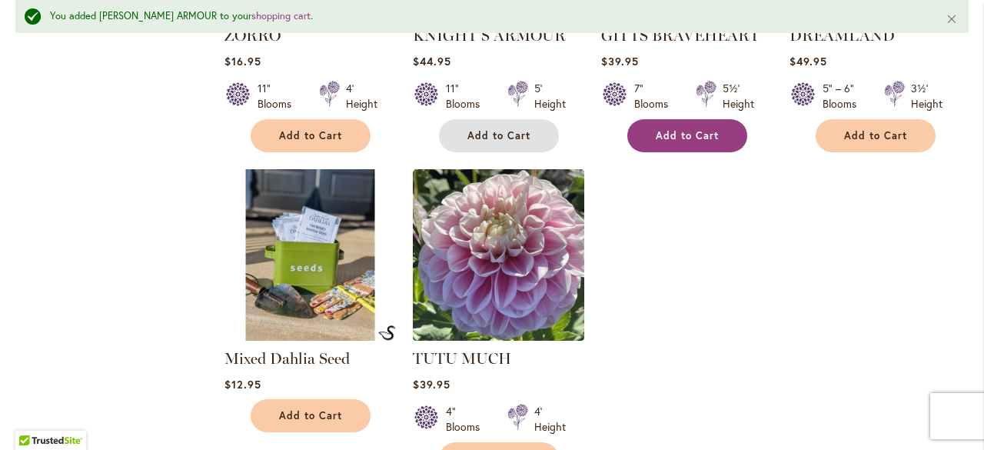
scroll to position [2538, 0]
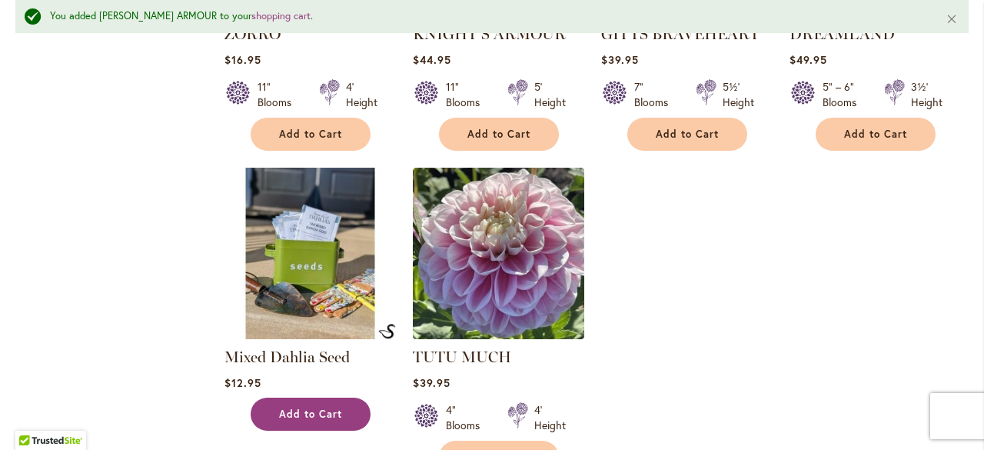
click at [321, 407] on span "Add to Cart" at bounding box center [310, 413] width 63 height 13
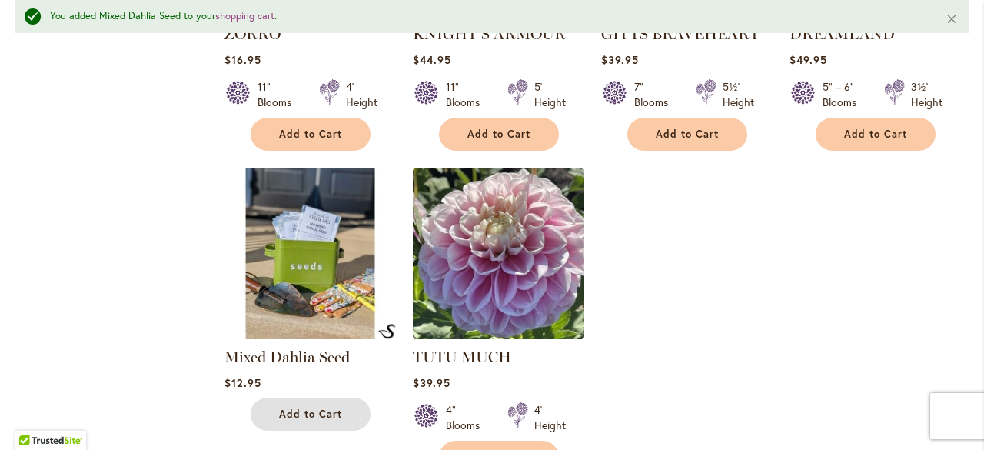
scroll to position [2226, 0]
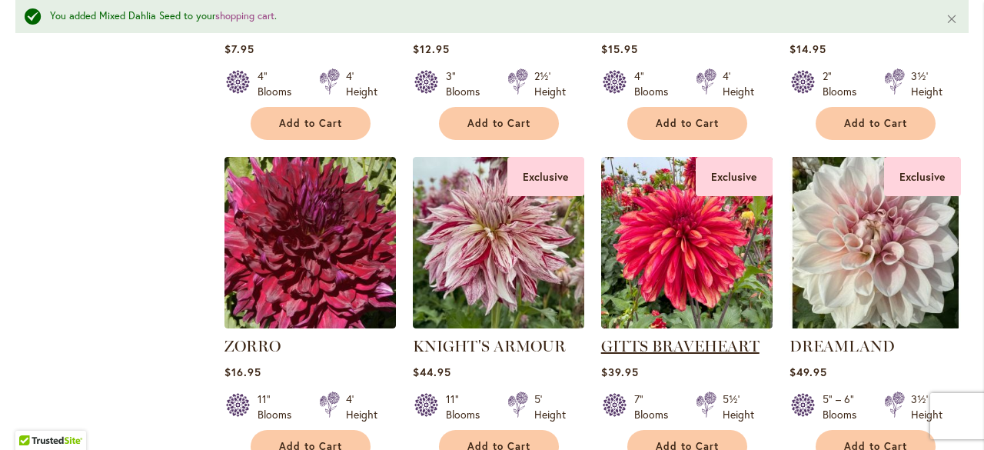
click at [665, 337] on link "GITTS BRAVEHEART" at bounding box center [680, 346] width 158 height 18
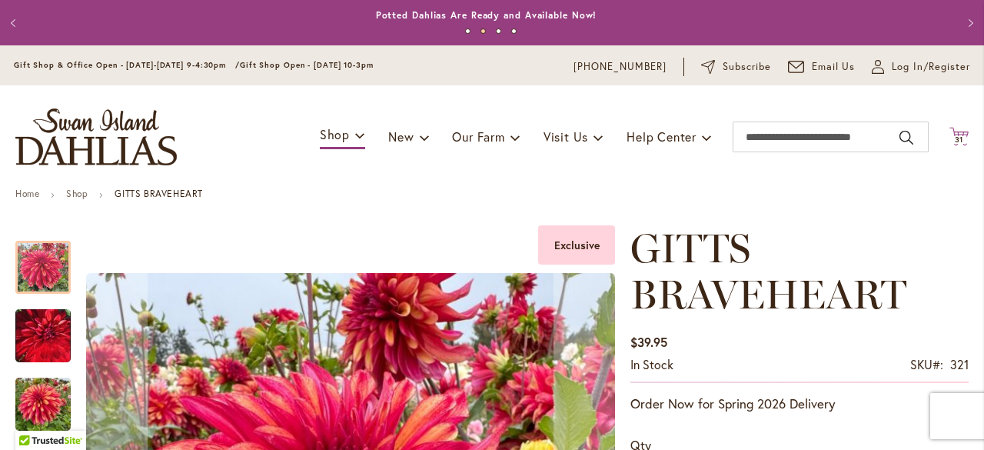
click at [954, 141] on span "31 31 items" at bounding box center [959, 140] width 15 height 8
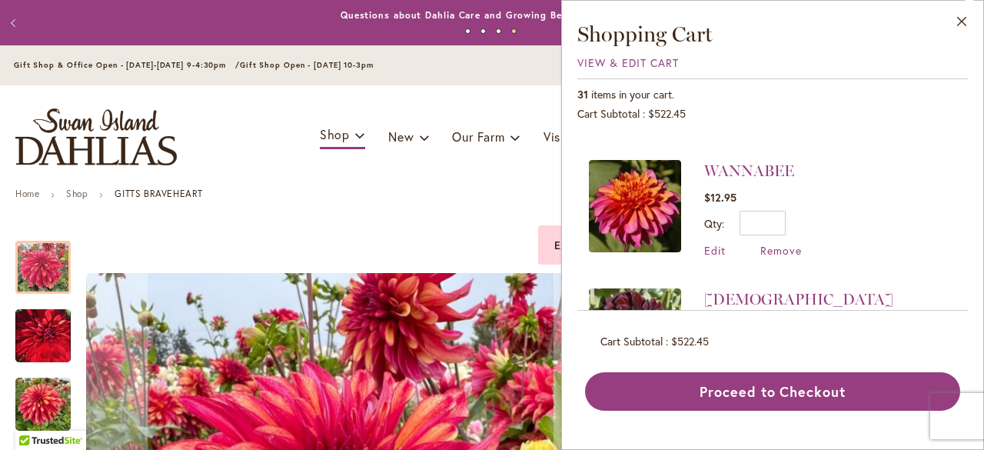
scroll to position [238, 0]
click at [793, 243] on span "Remove" at bounding box center [781, 249] width 42 height 15
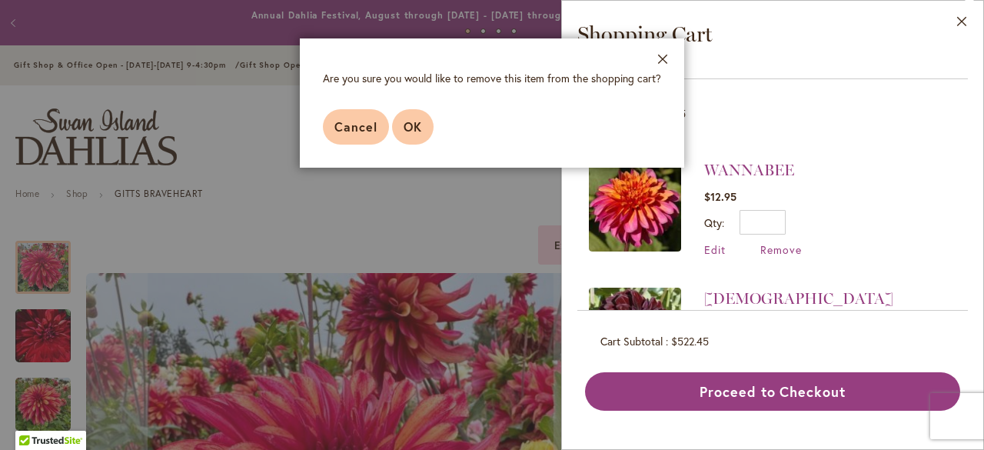
click at [411, 131] on span "OK" at bounding box center [413, 126] width 18 height 16
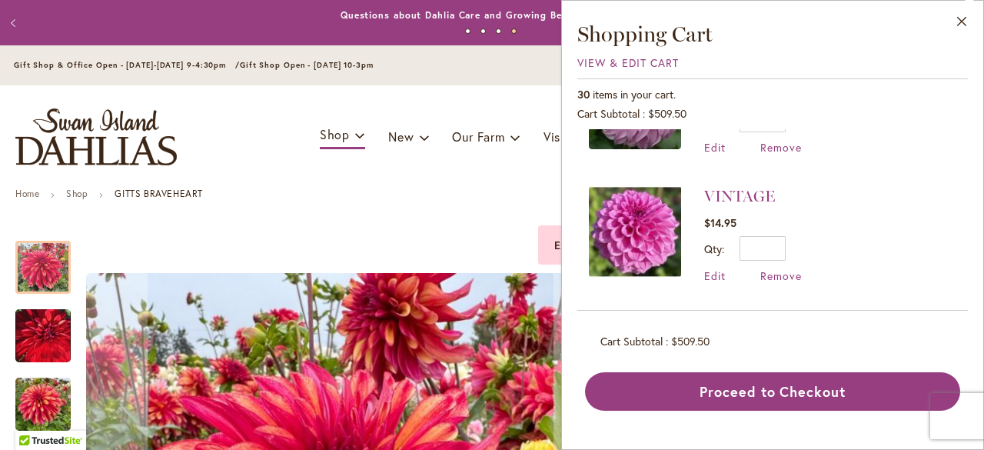
scroll to position [497, 0]
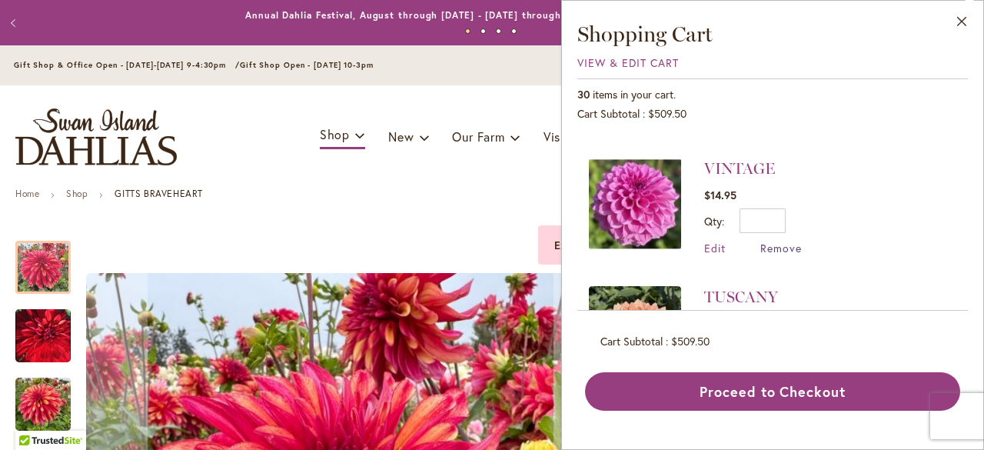
click at [789, 243] on span "Remove" at bounding box center [781, 248] width 42 height 15
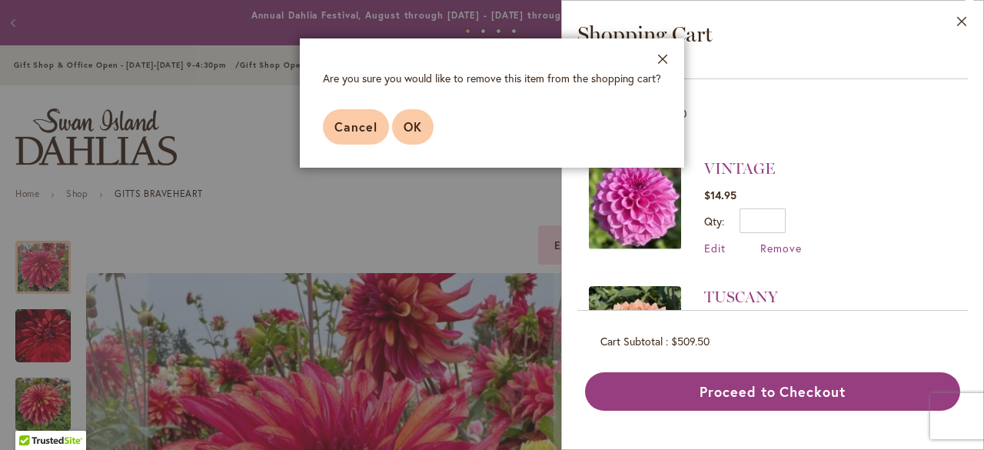
click at [417, 127] on span "OK" at bounding box center [413, 126] width 18 height 16
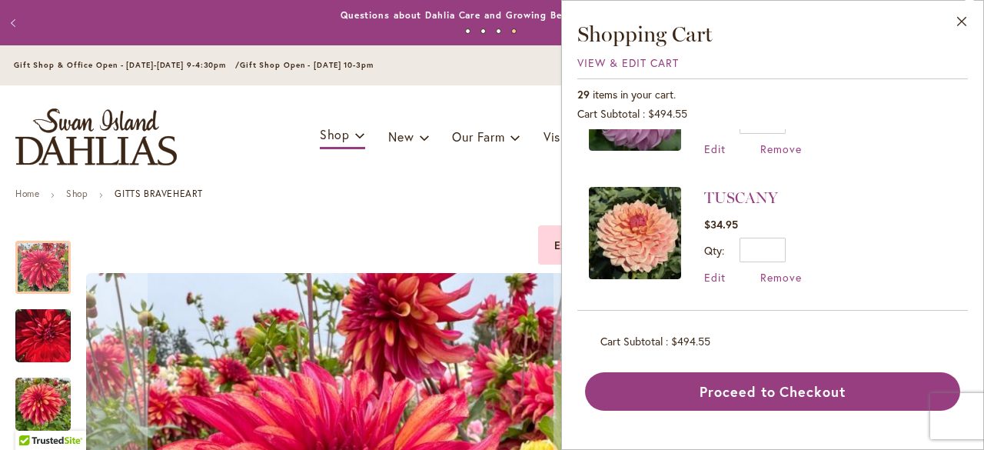
scroll to position [469, 0]
click at [781, 268] on span "Remove" at bounding box center [781, 275] width 42 height 15
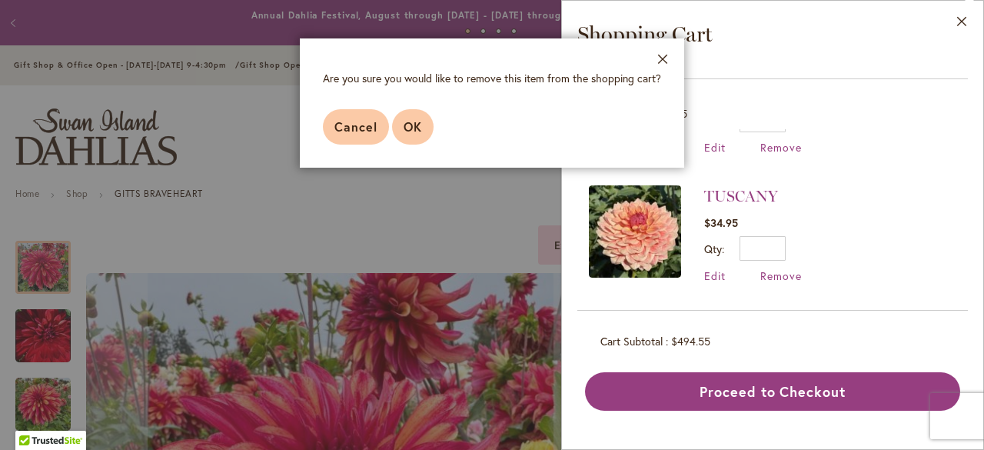
click at [412, 121] on span "OK" at bounding box center [413, 126] width 18 height 16
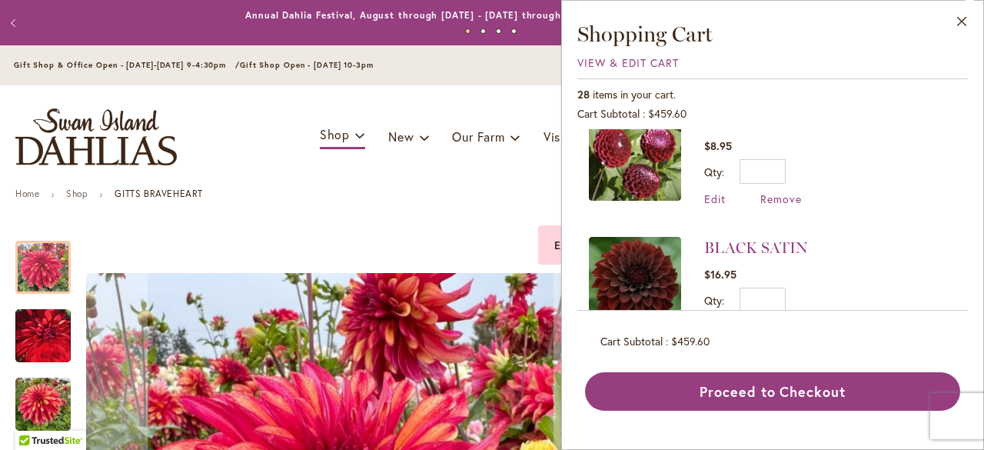
scroll to position [3385, 0]
